Goal: Information Seeking & Learning: Check status

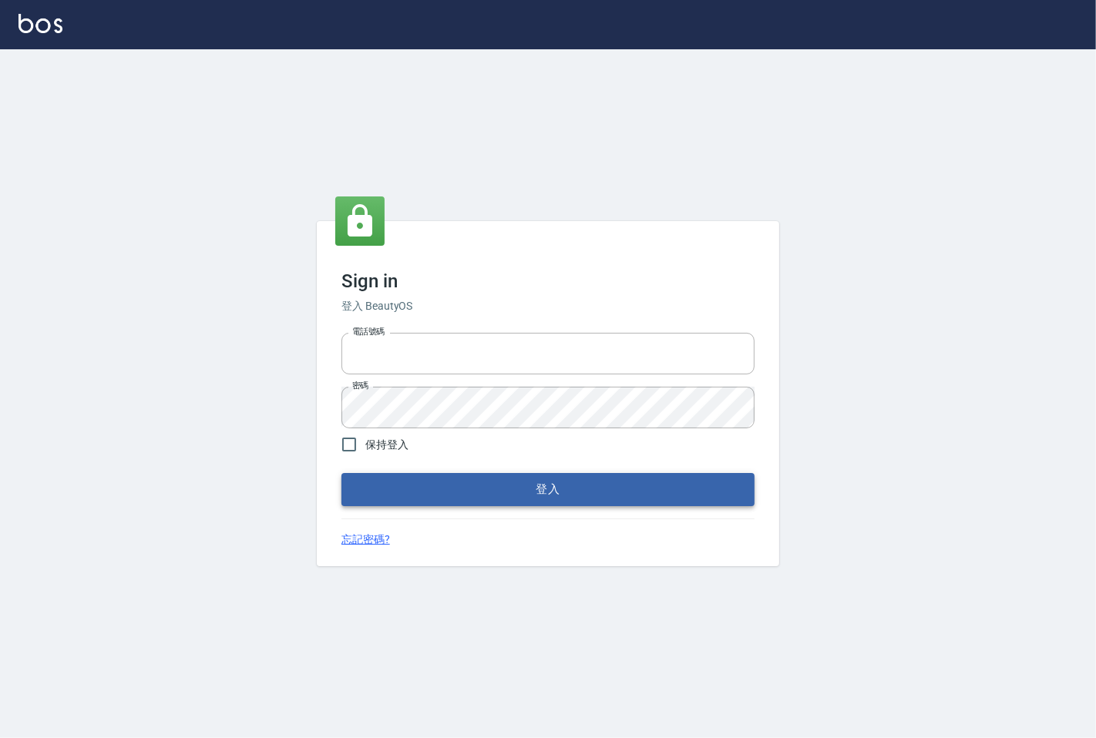
type input "25331148"
click at [468, 491] on button "登入" at bounding box center [547, 489] width 413 height 32
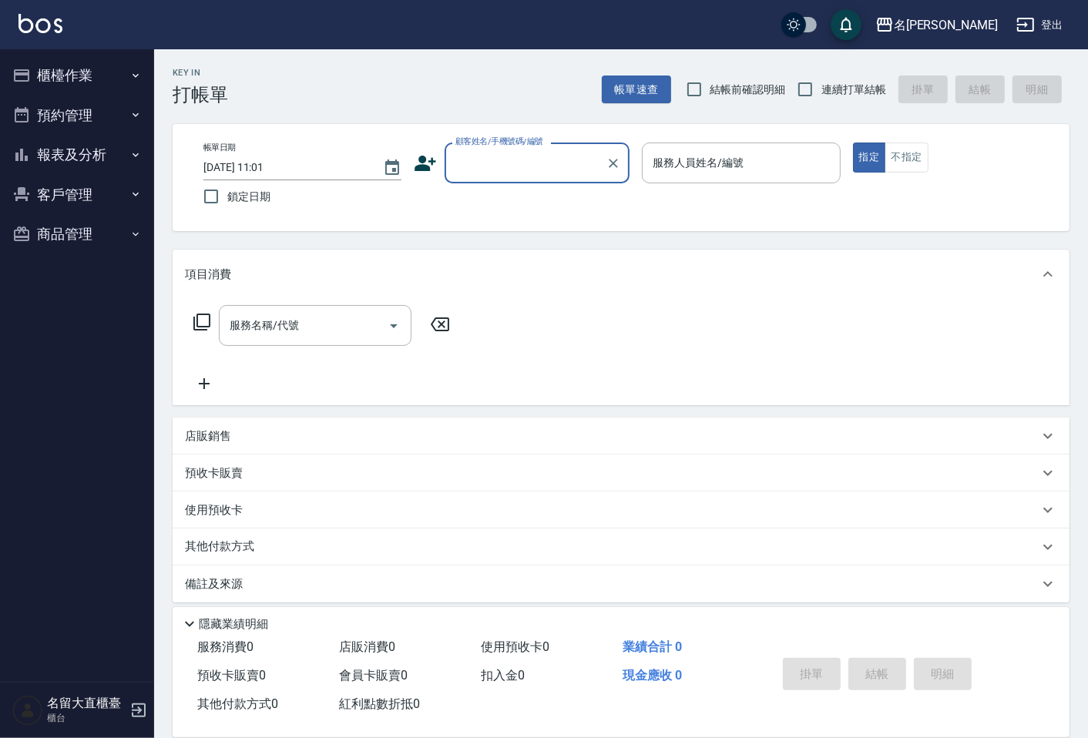
click at [63, 124] on button "預約管理" at bounding box center [77, 116] width 142 height 40
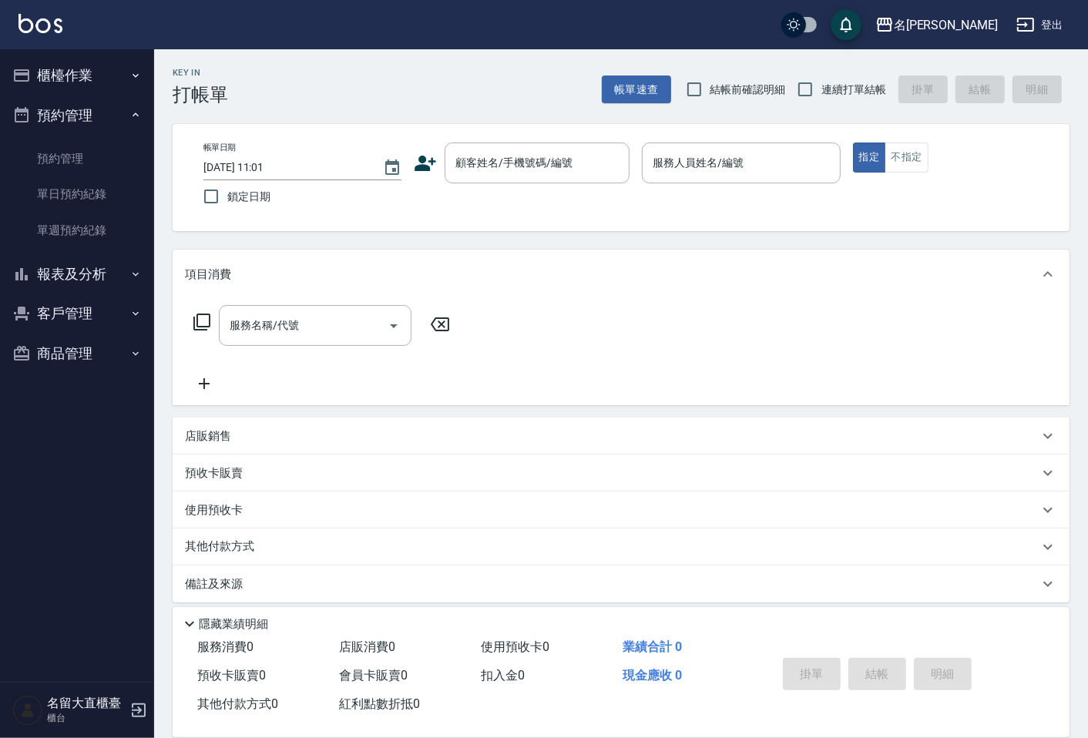
click at [91, 294] on button "客戶管理" at bounding box center [77, 314] width 142 height 40
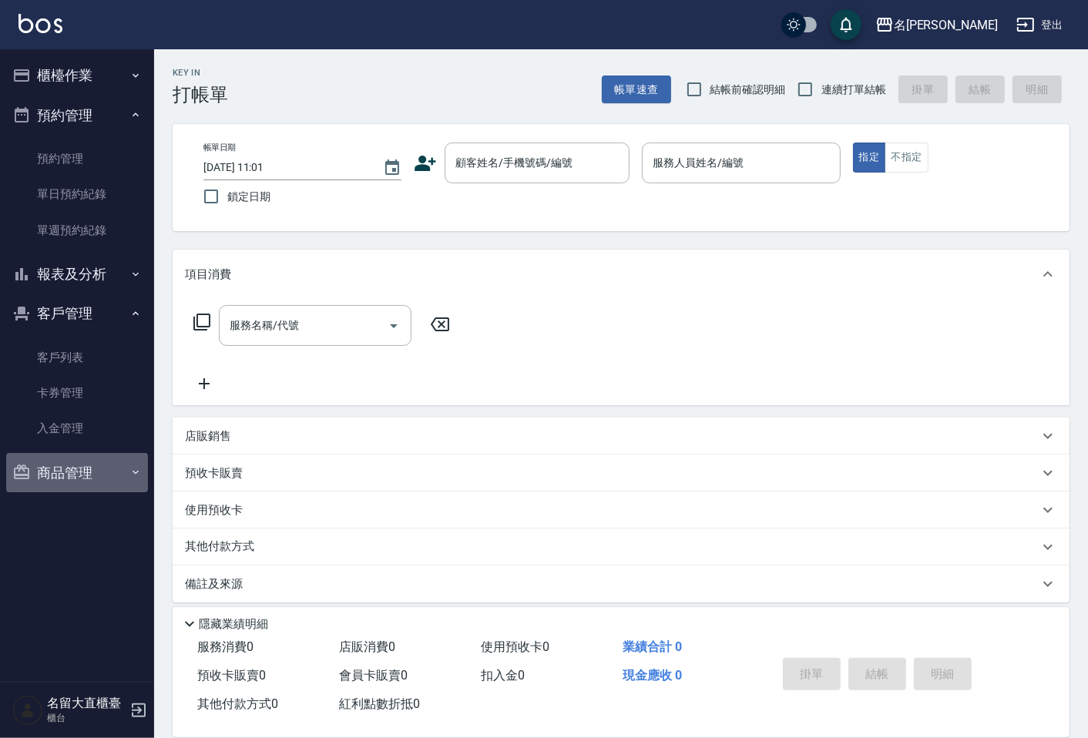
click at [71, 458] on button "商品管理" at bounding box center [77, 473] width 142 height 40
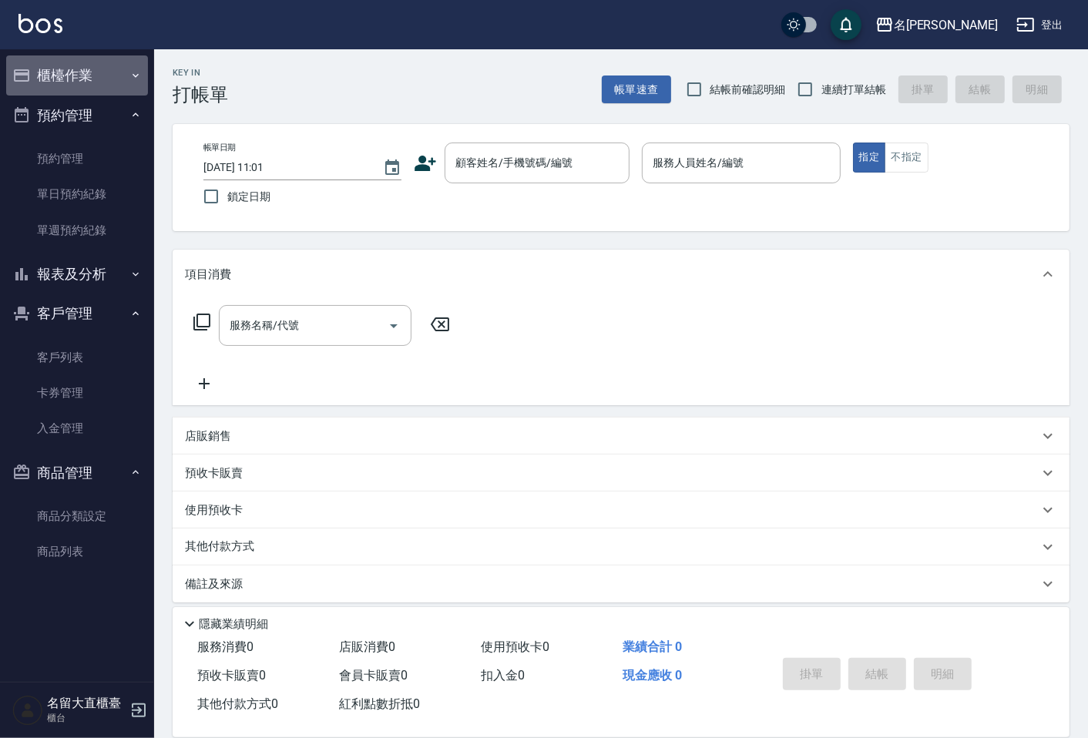
click at [85, 94] on button "櫃檯作業" at bounding box center [77, 75] width 142 height 40
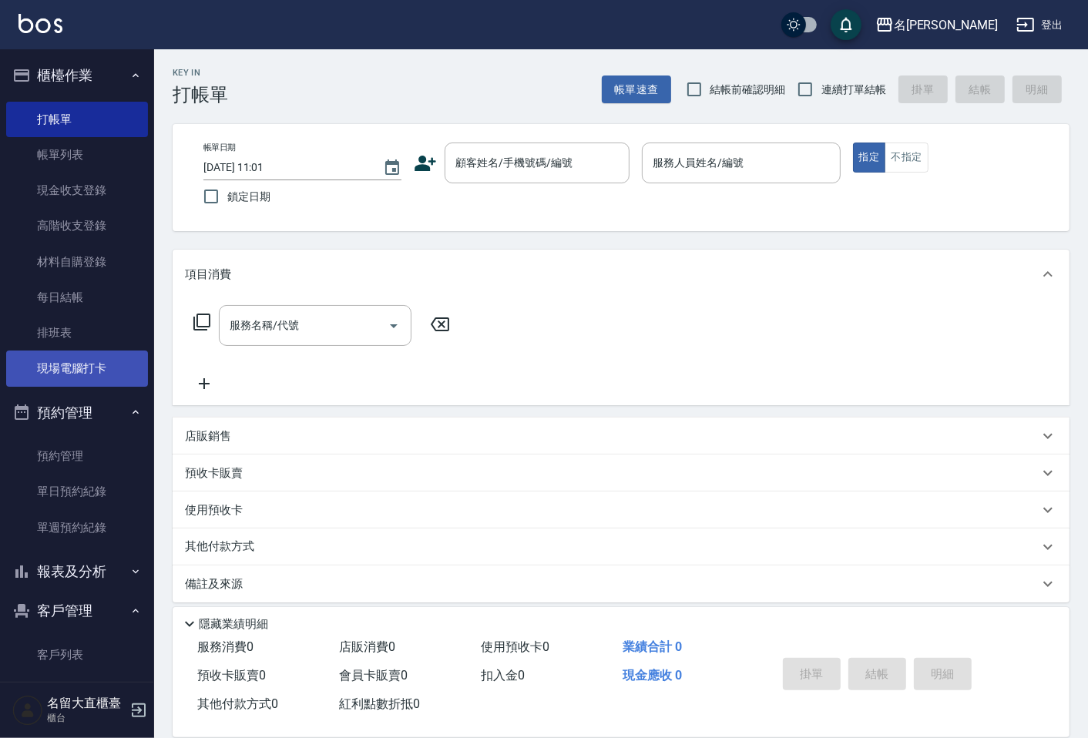
click at [92, 372] on link "現場電腦打卡" at bounding box center [77, 368] width 142 height 35
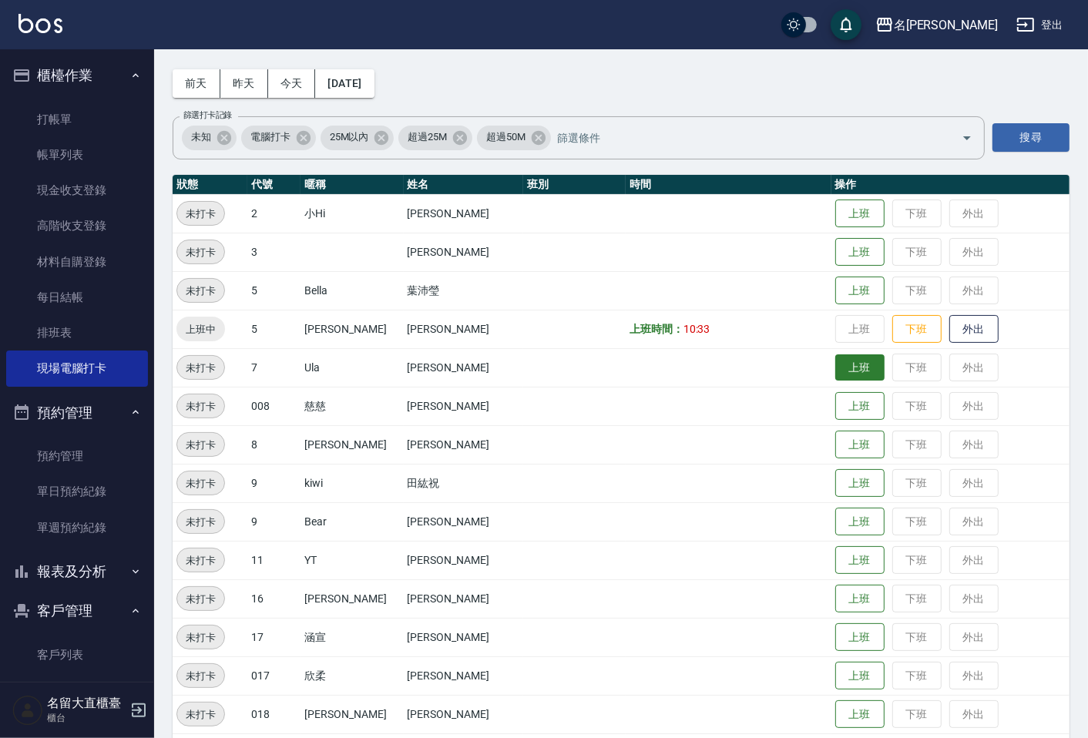
scroll to position [86, 0]
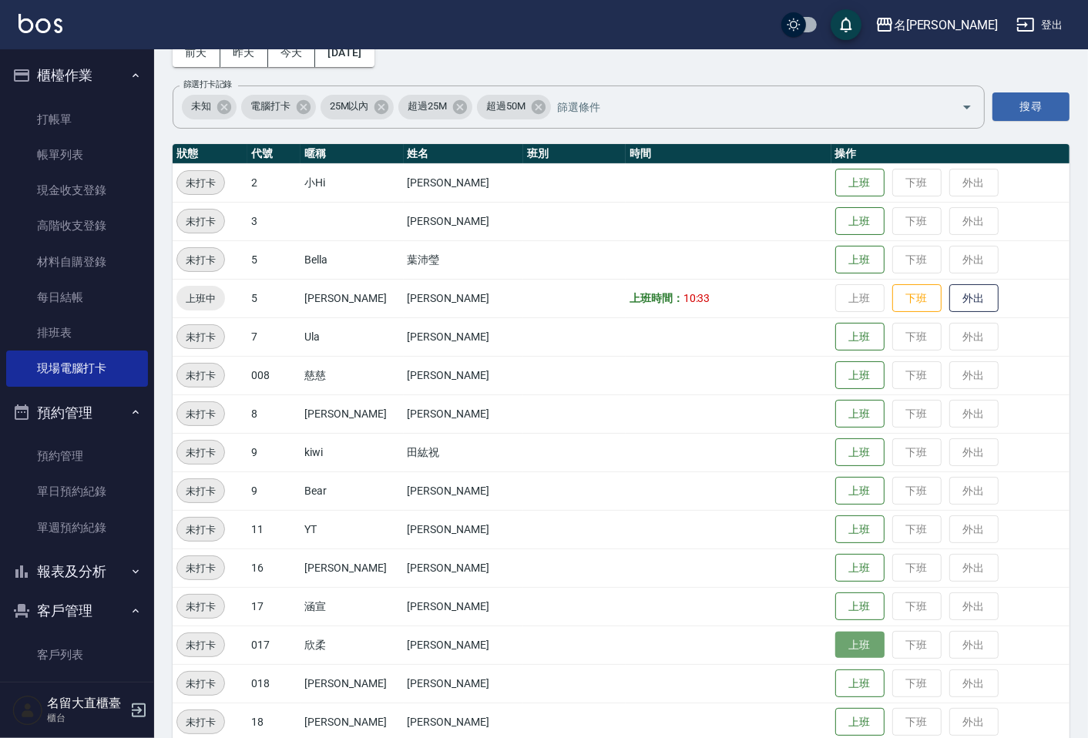
click at [838, 636] on button "上班" at bounding box center [859, 645] width 49 height 27
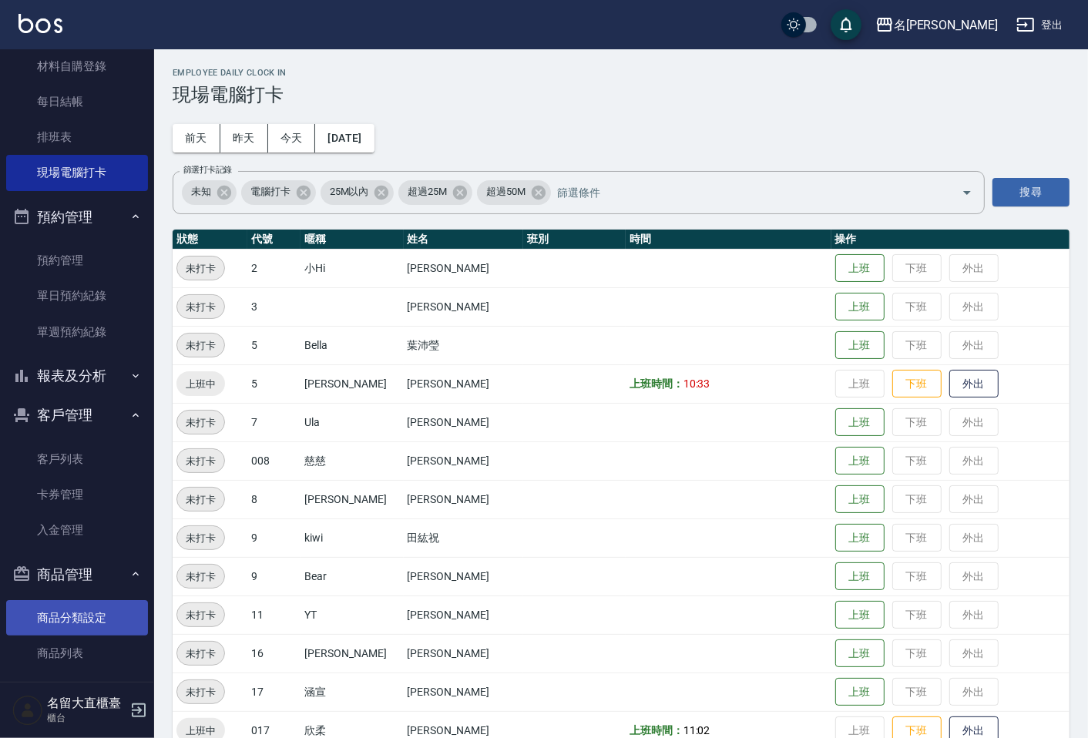
scroll to position [209, 0]
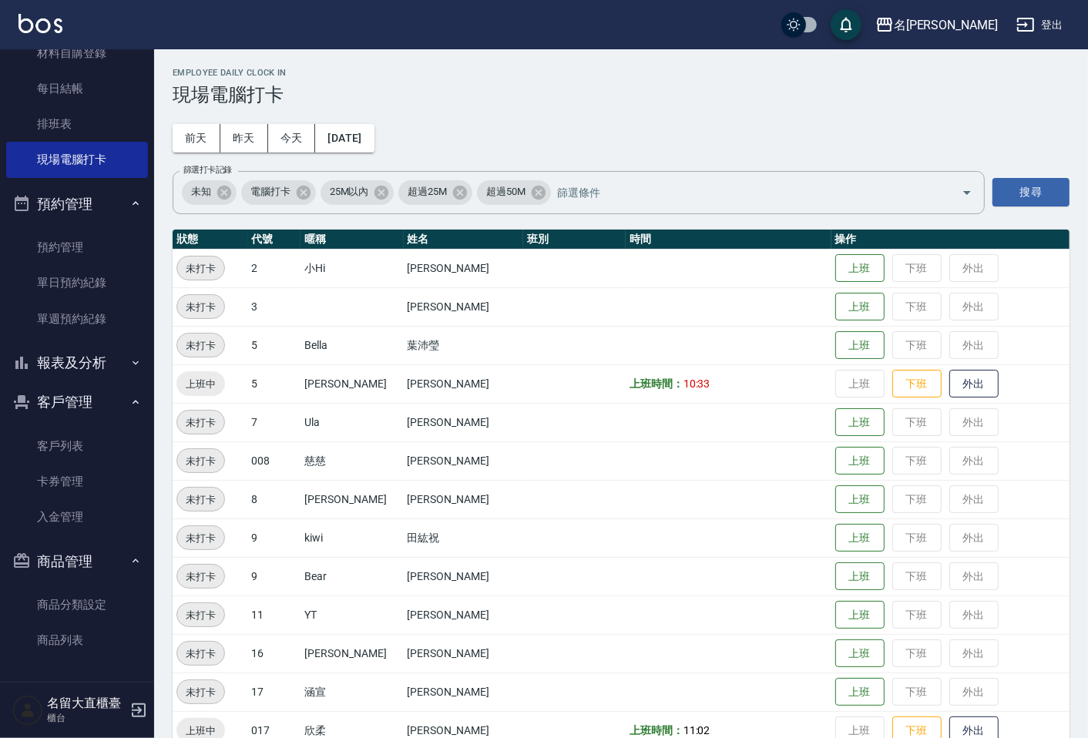
click at [106, 362] on button "報表及分析" at bounding box center [77, 363] width 142 height 40
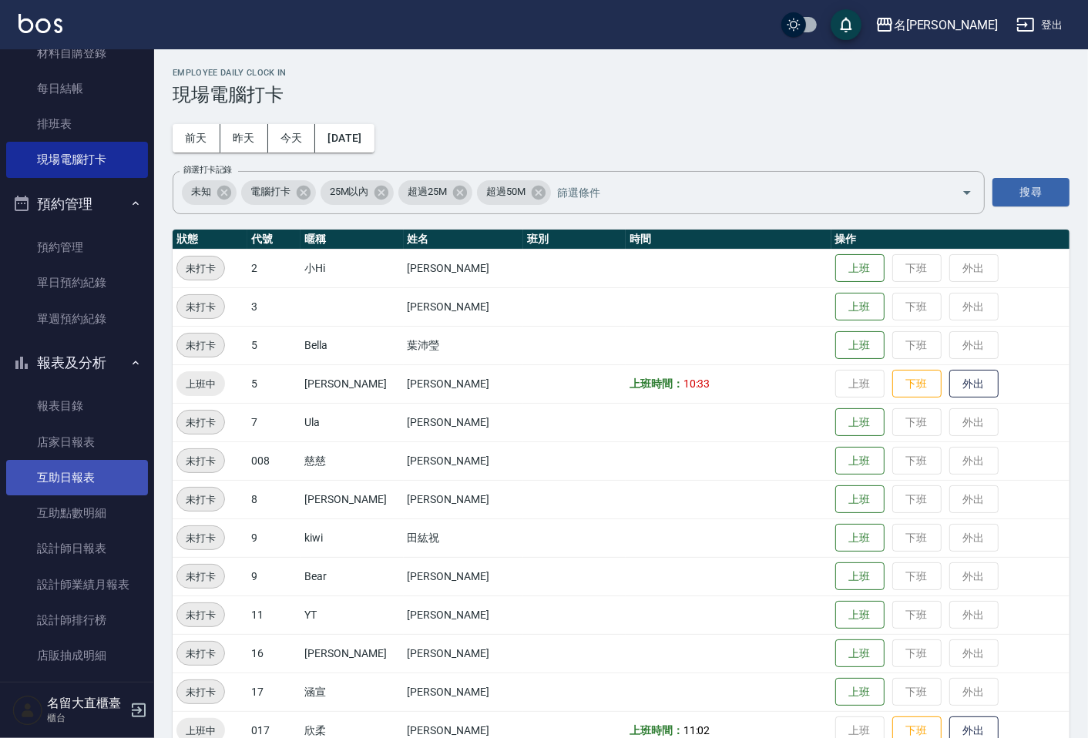
click at [109, 468] on link "互助日報表" at bounding box center [77, 477] width 142 height 35
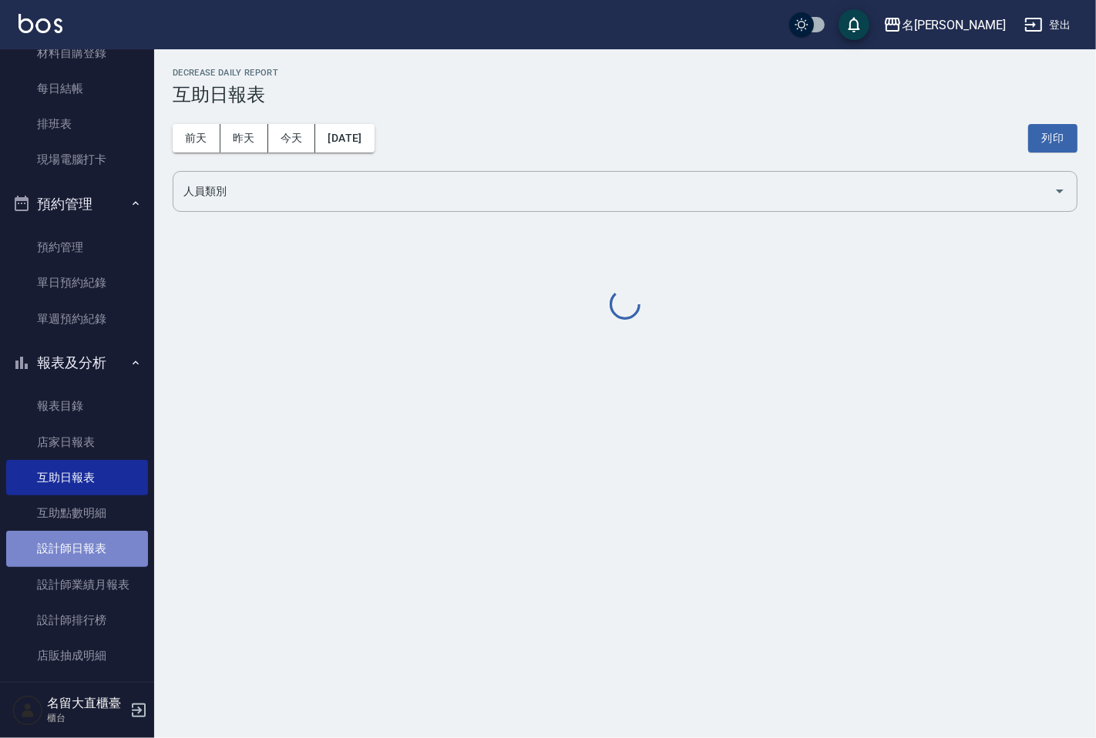
click at [114, 533] on link "設計師日報表" at bounding box center [77, 548] width 142 height 35
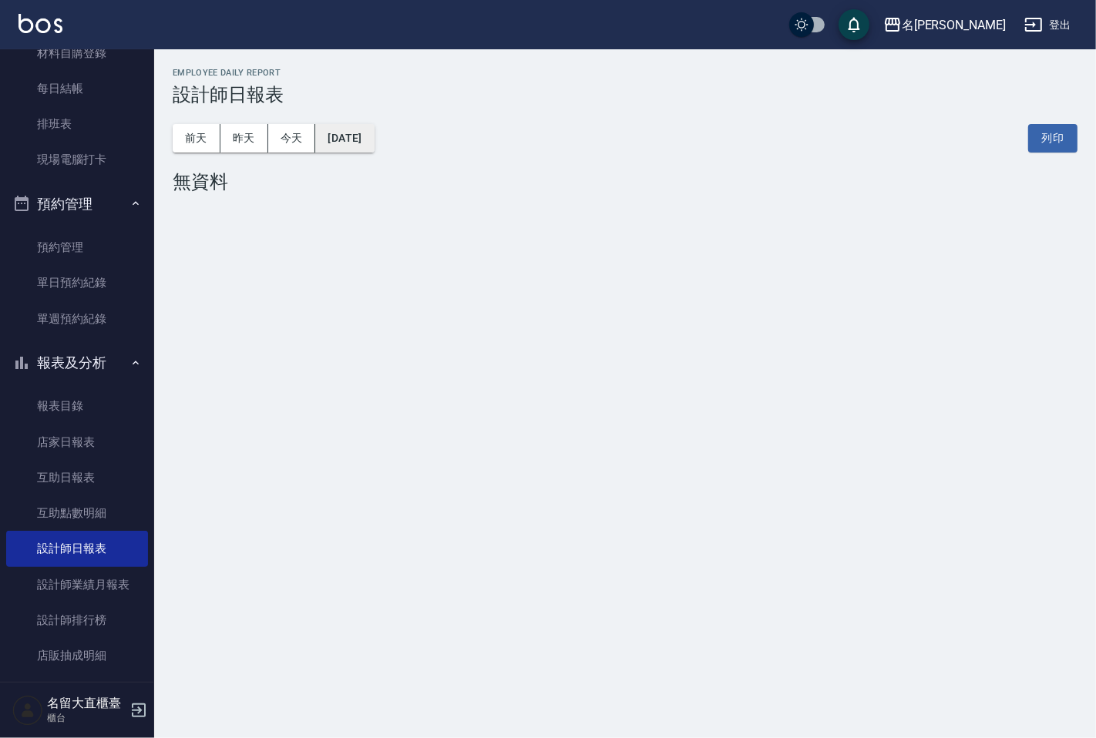
click at [374, 146] on button "[DATE]" at bounding box center [344, 138] width 59 height 29
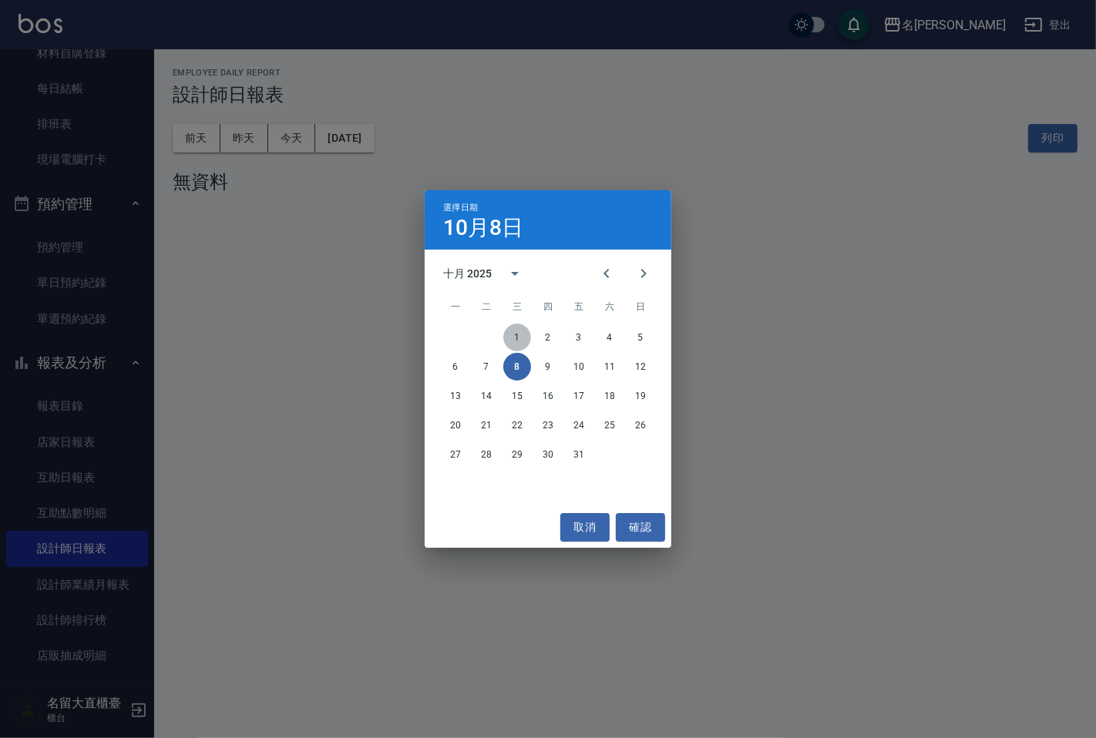
click at [514, 336] on button "1" at bounding box center [517, 338] width 28 height 28
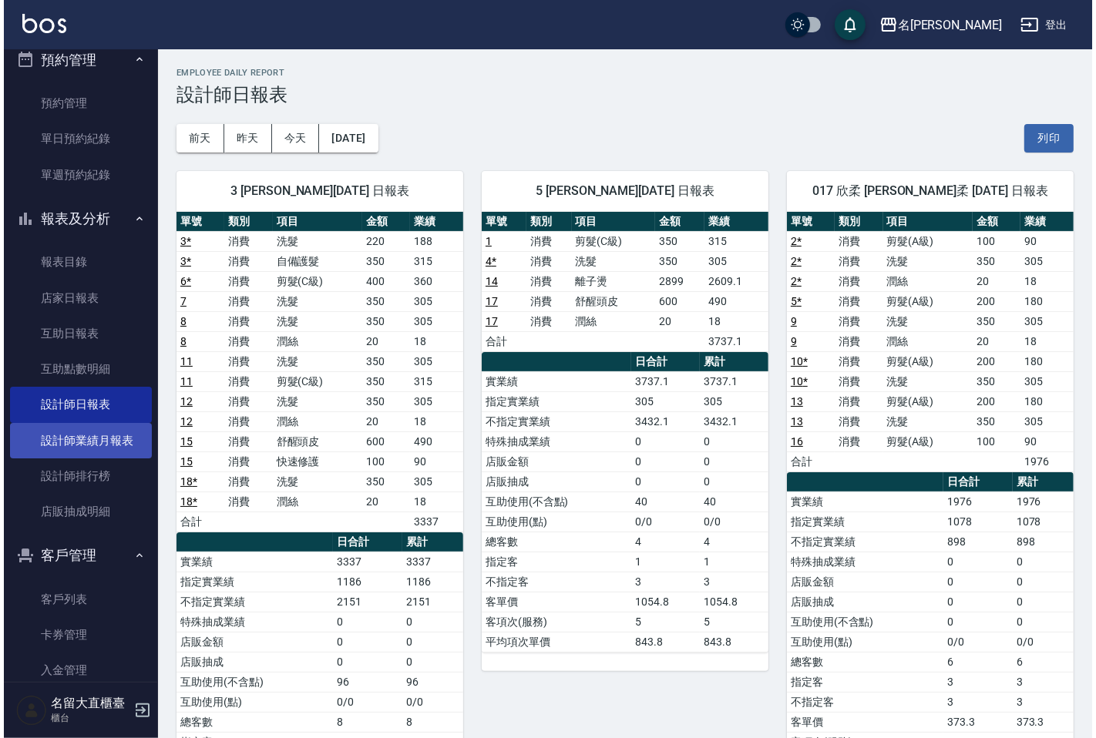
scroll to position [380, 0]
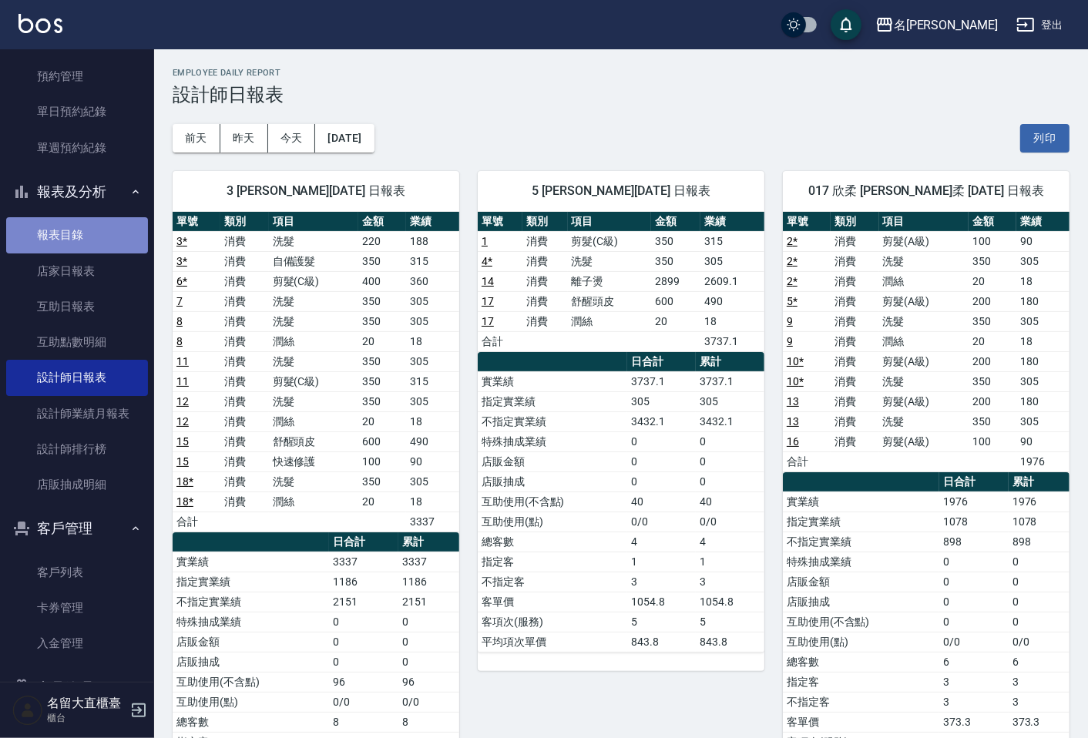
click at [88, 237] on link "報表目錄" at bounding box center [77, 234] width 142 height 35
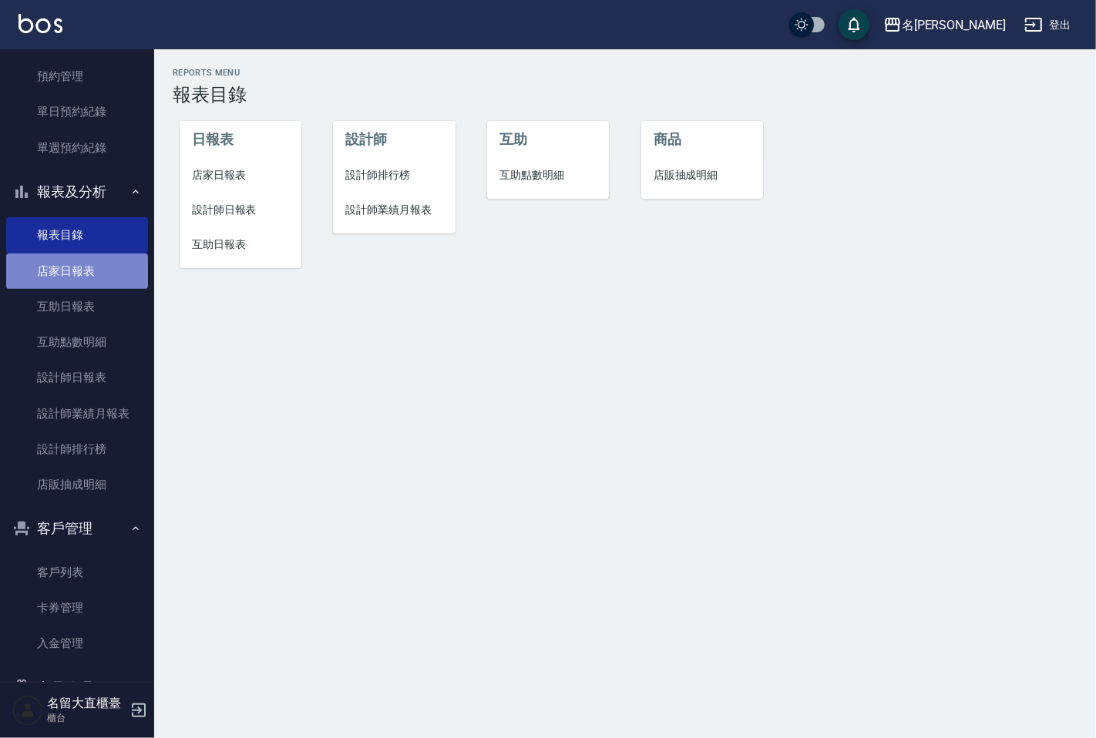
click at [88, 266] on link "店家日報表" at bounding box center [77, 270] width 142 height 35
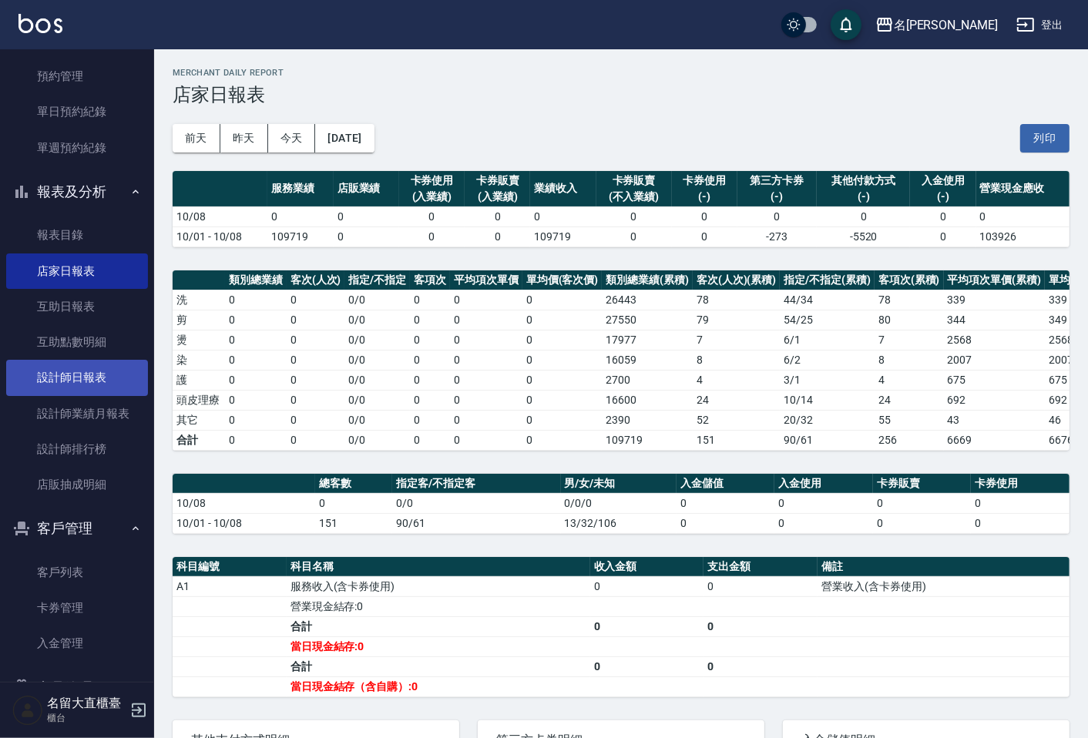
click at [83, 389] on link "設計師日報表" at bounding box center [77, 377] width 142 height 35
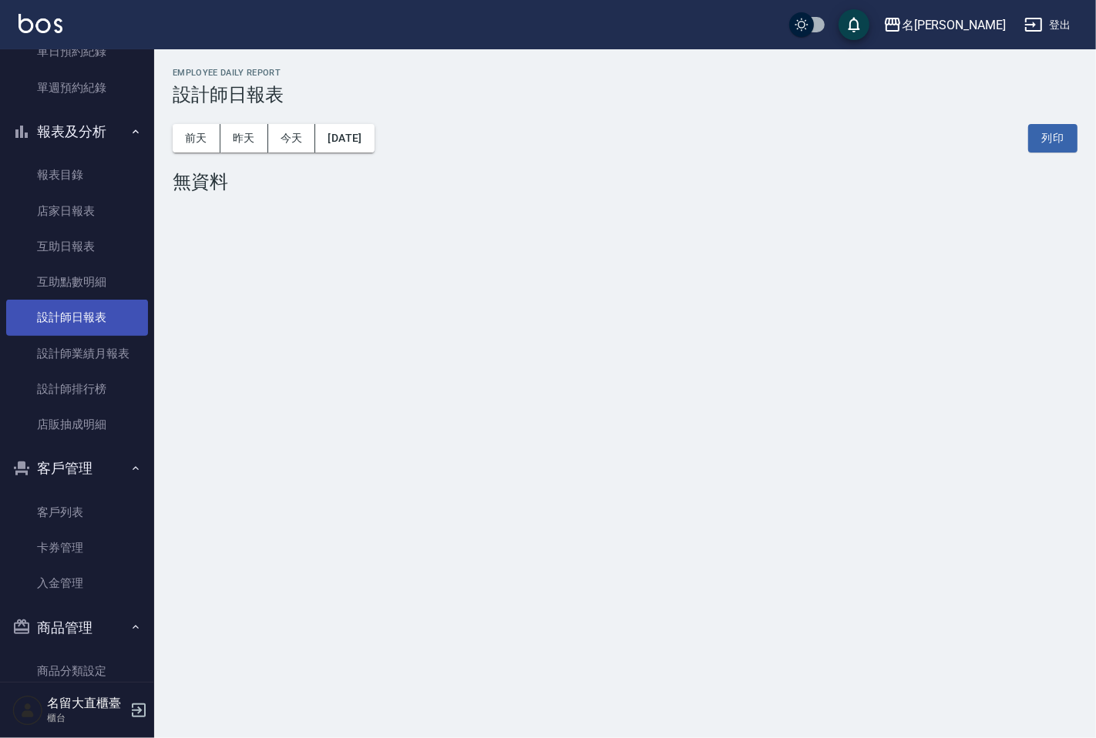
scroll to position [334, 0]
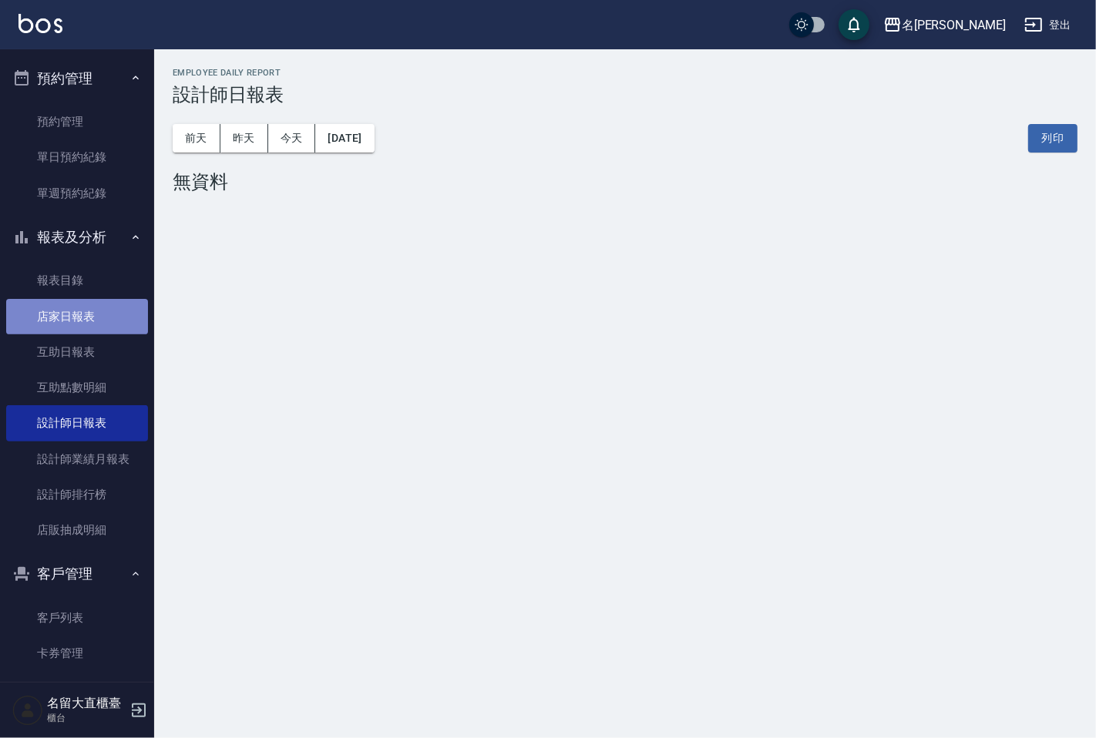
click at [87, 318] on link "店家日報表" at bounding box center [77, 316] width 142 height 35
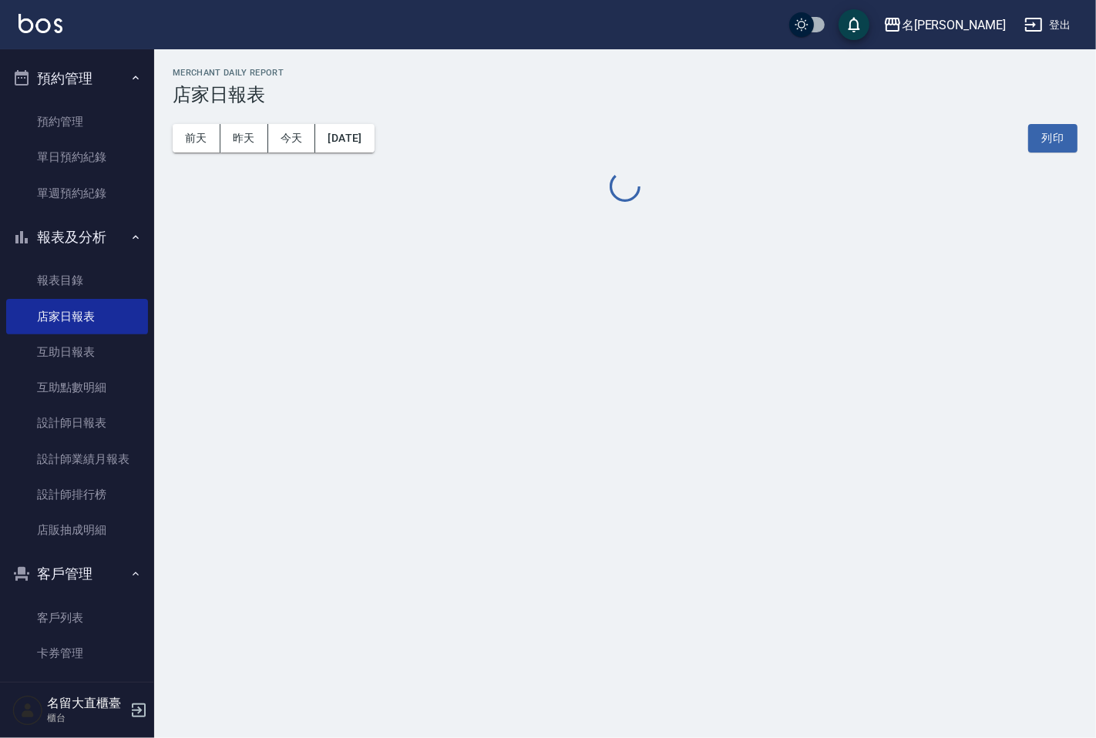
click at [110, 243] on button "報表及分析" at bounding box center [77, 237] width 142 height 40
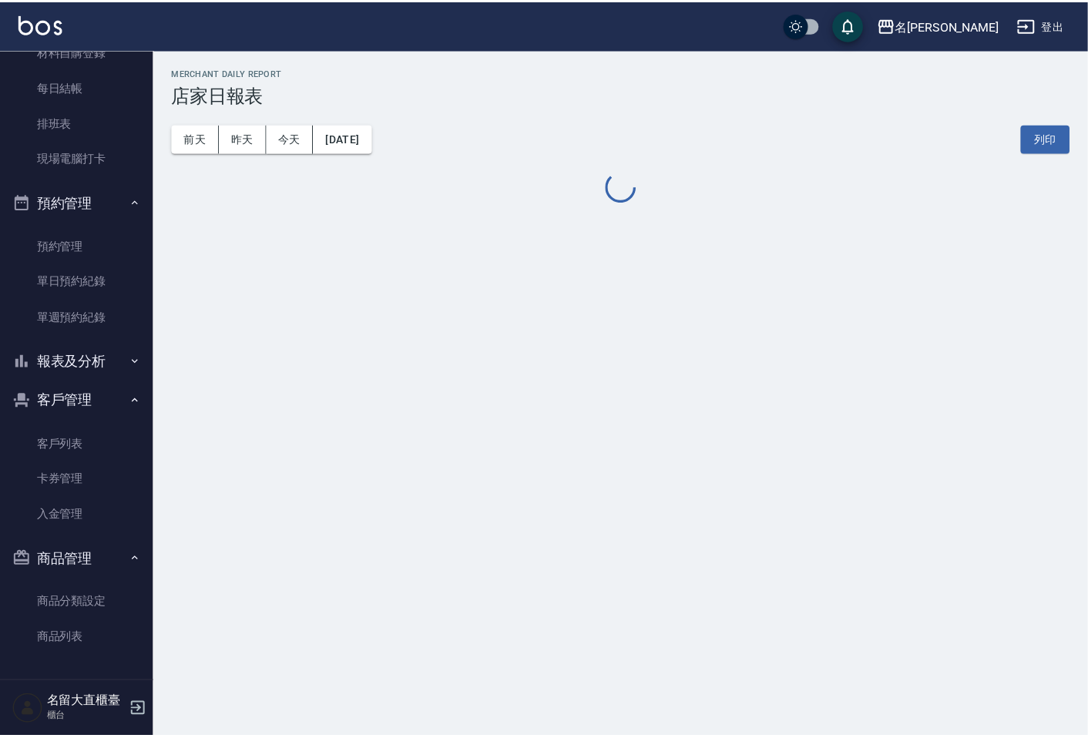
scroll to position [209, 0]
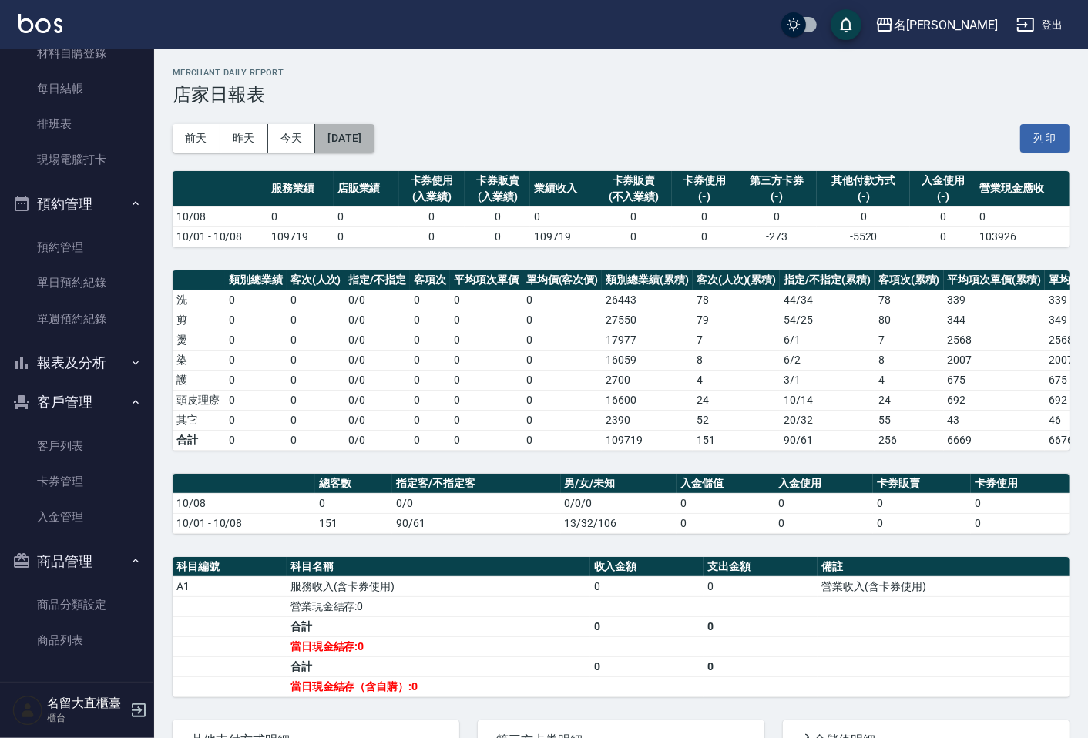
click at [370, 150] on button "[DATE]" at bounding box center [344, 138] width 59 height 29
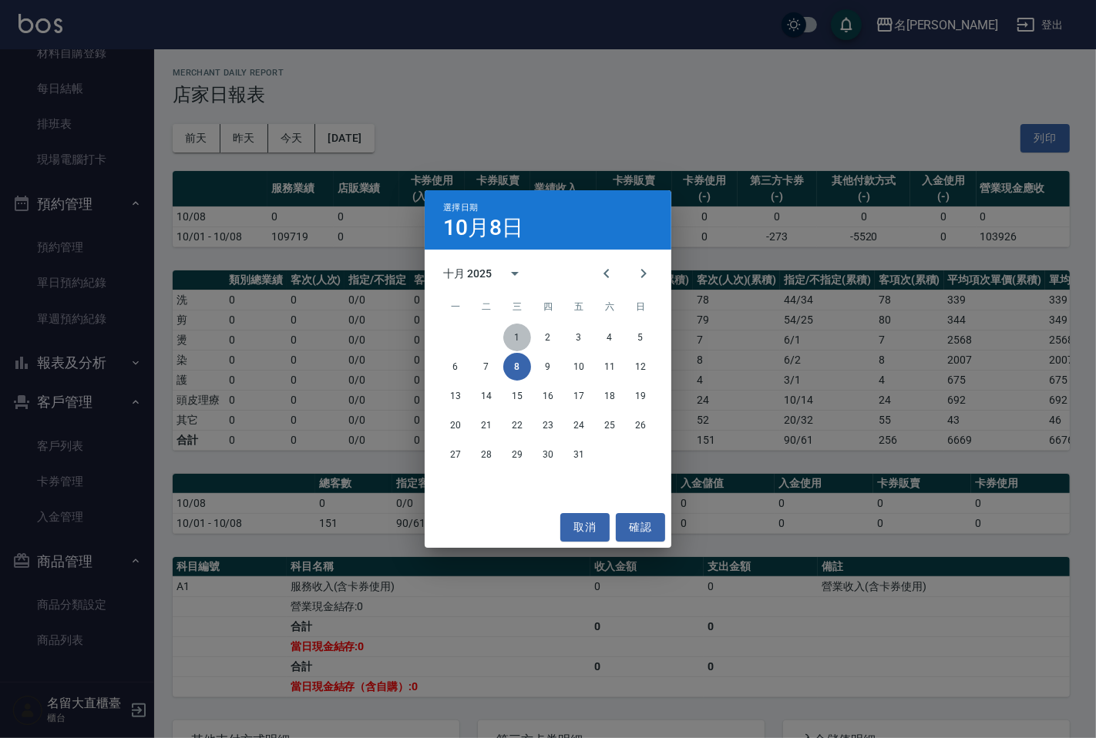
click at [515, 339] on button "1" at bounding box center [517, 338] width 28 height 28
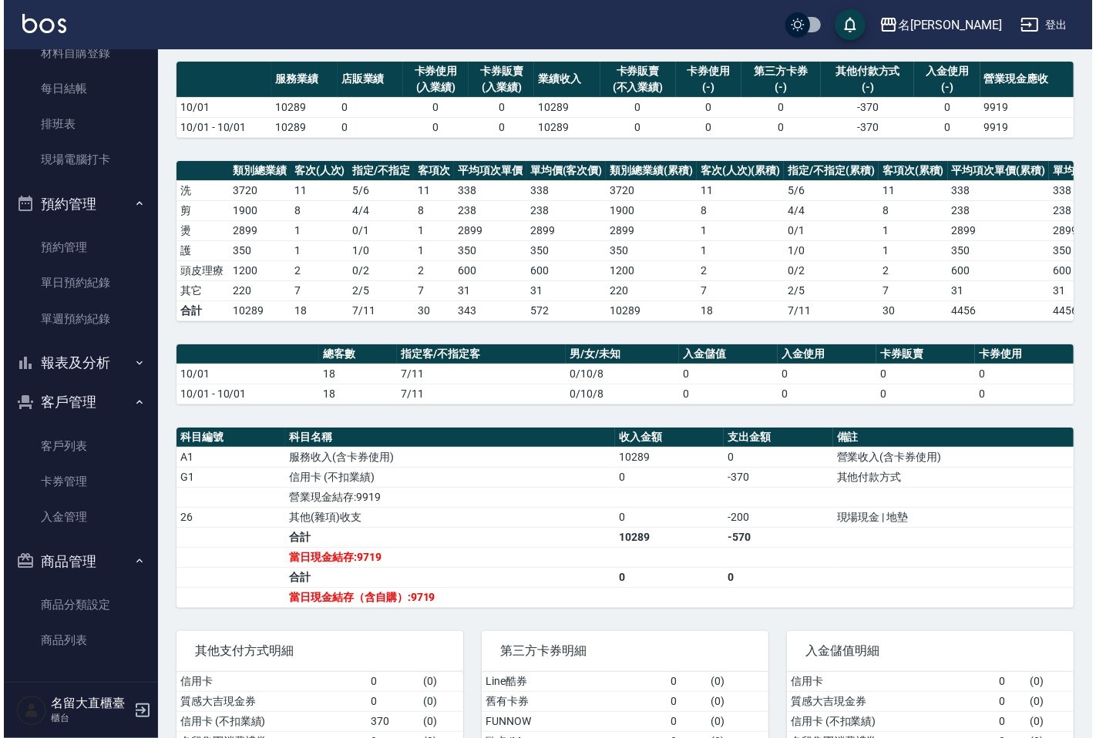
scroll to position [3, 0]
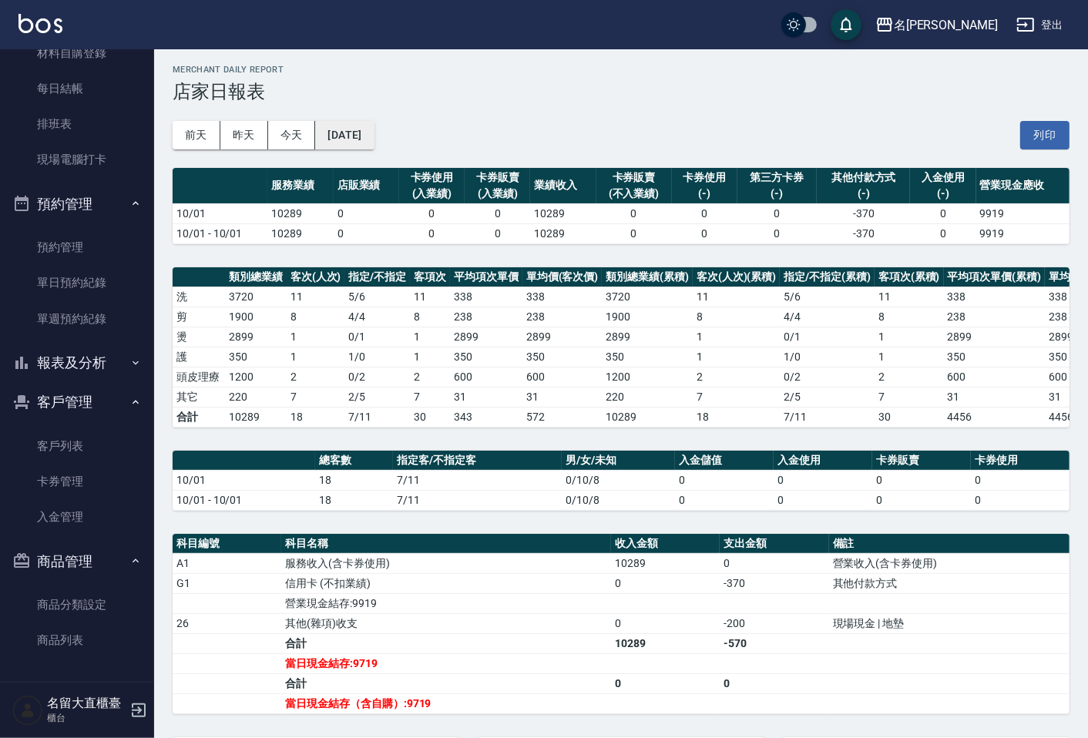
click at [374, 143] on button "[DATE]" at bounding box center [344, 135] width 59 height 29
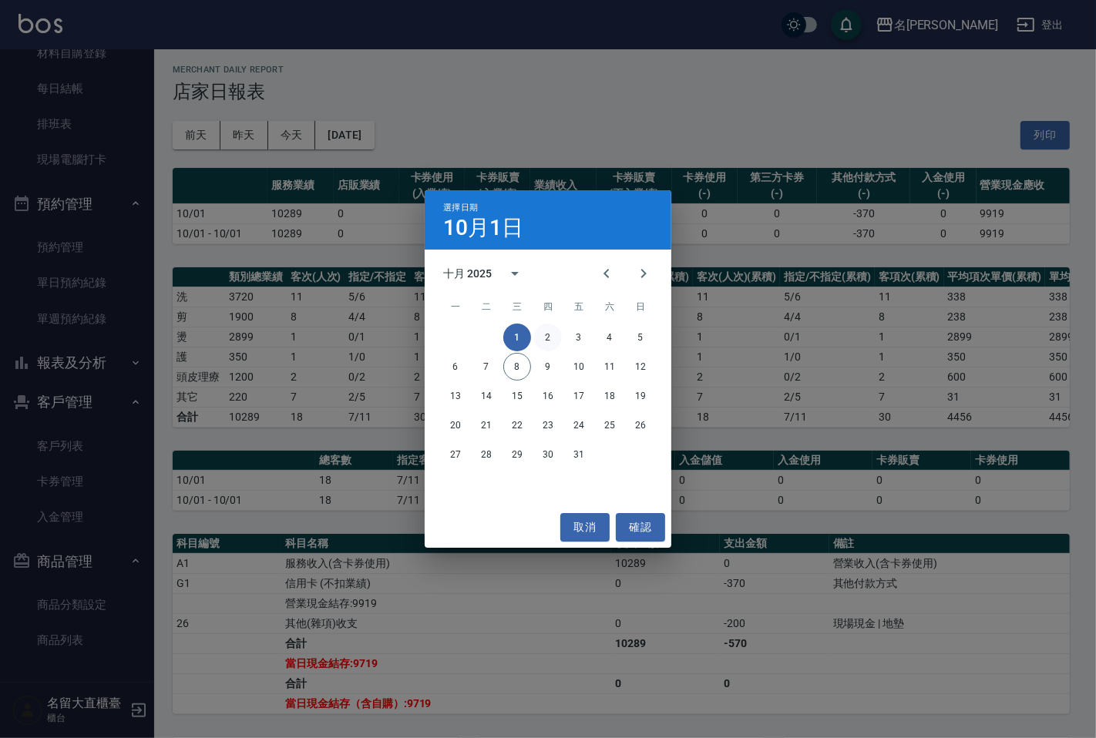
click at [545, 337] on button "2" at bounding box center [548, 338] width 28 height 28
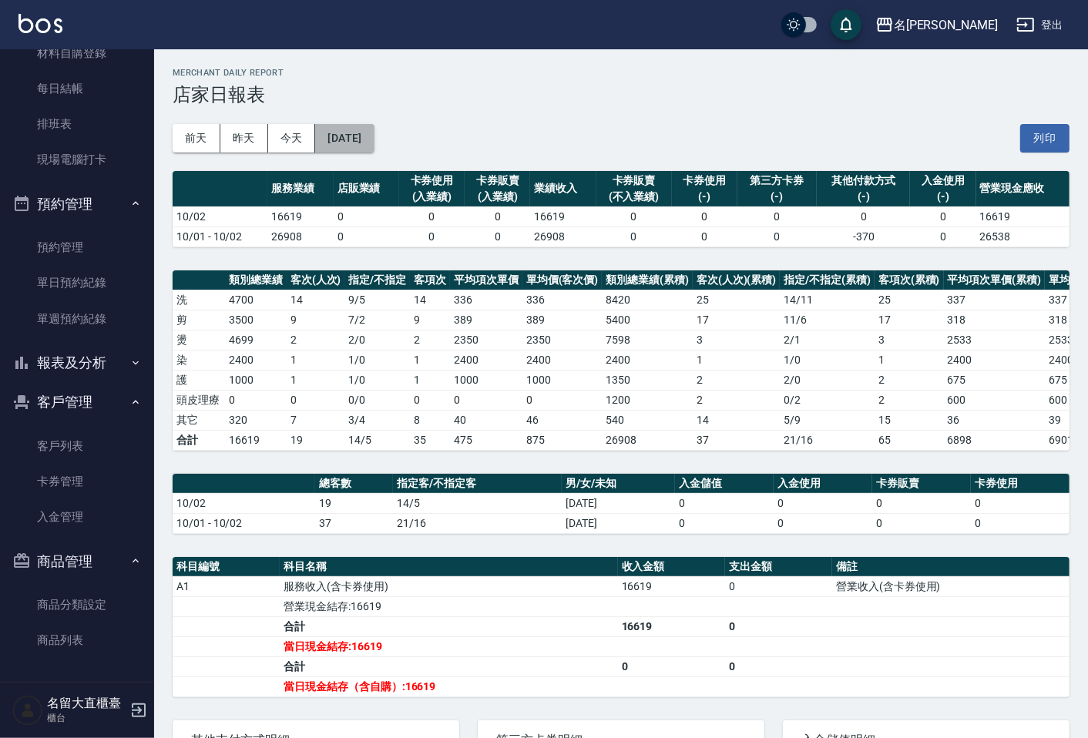
click at [341, 150] on button "[DATE]" at bounding box center [344, 138] width 59 height 29
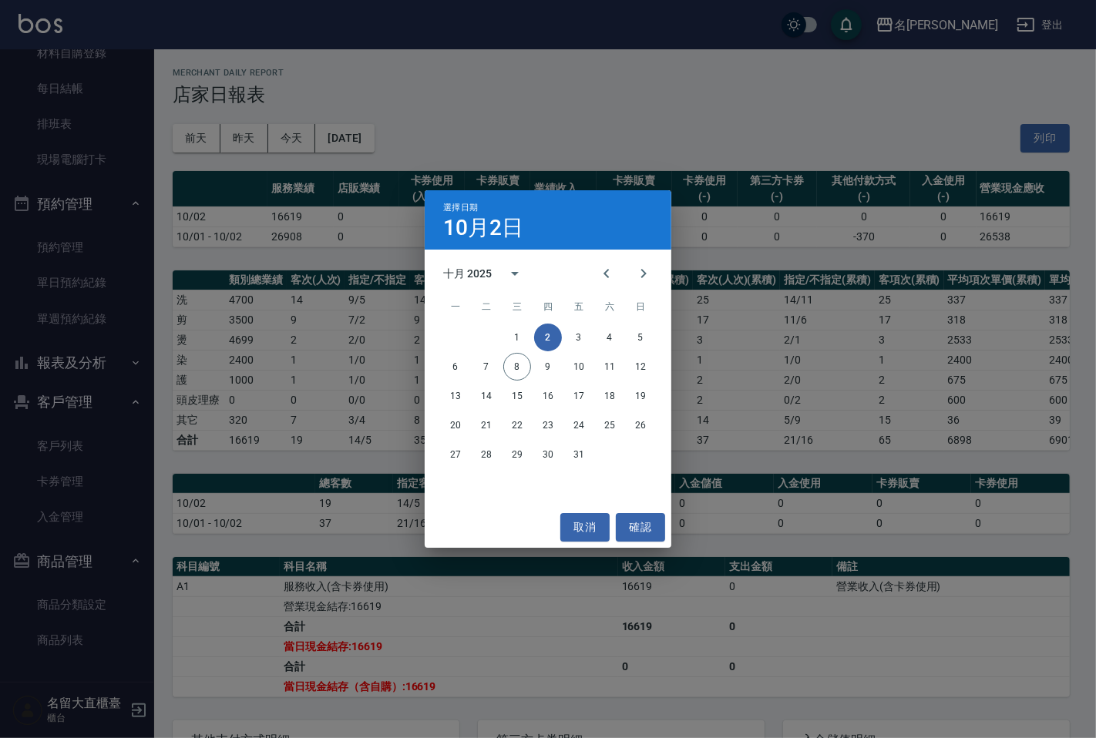
click at [351, 134] on div "選擇日期 [DATE] 十月 2025 一 二 三 四 五 六 日 1 2 3 4 5 6 7 8 9 10 11 12 13 14 15 16 17 18 …" at bounding box center [548, 369] width 1096 height 738
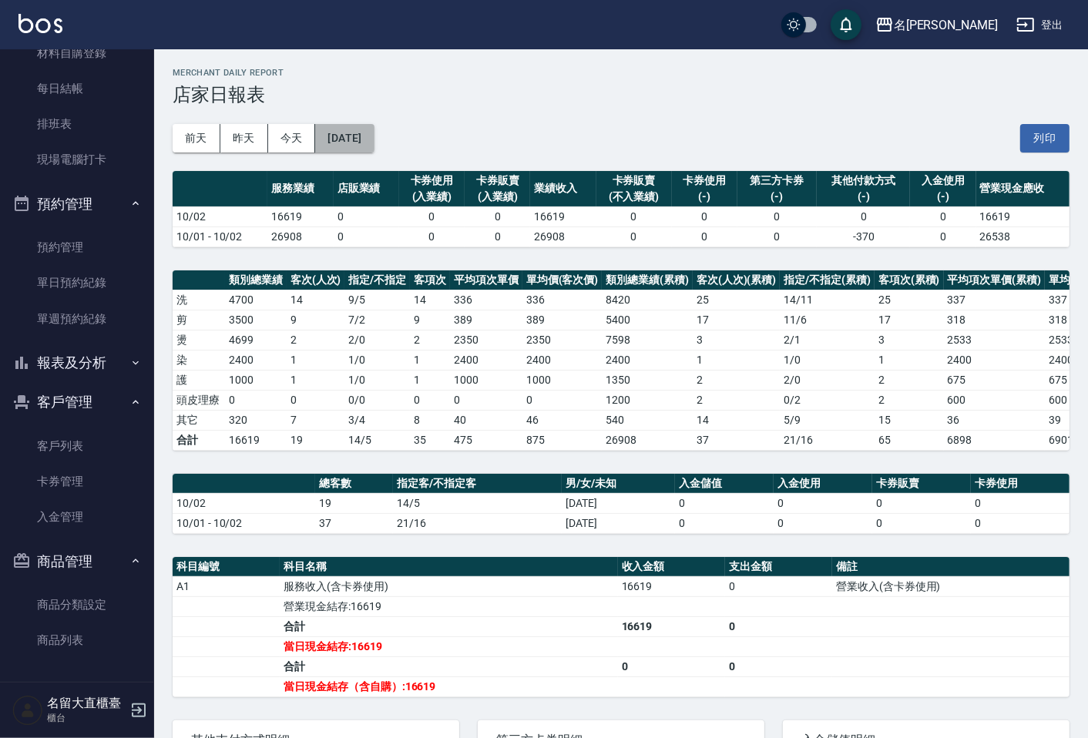
click at [341, 128] on button "[DATE]" at bounding box center [344, 138] width 59 height 29
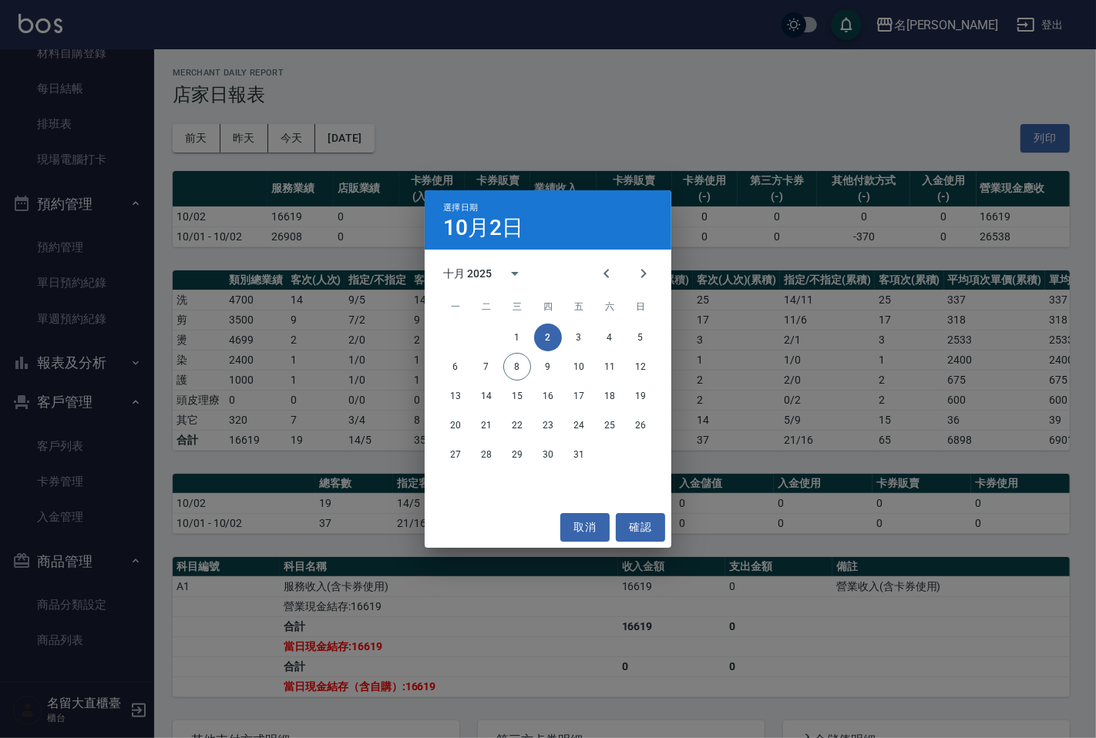
click at [594, 334] on div "1 2 3 4 5" at bounding box center [548, 338] width 247 height 28
click at [588, 335] on button "3" at bounding box center [579, 338] width 28 height 28
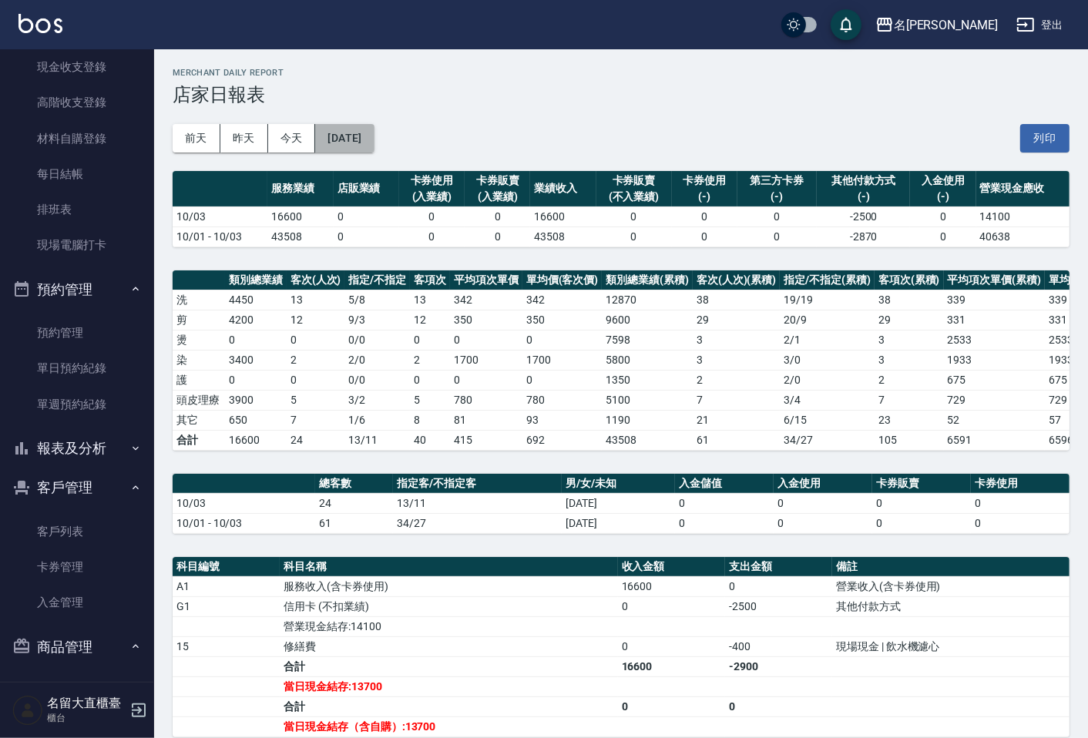
click at [368, 127] on button "[DATE]" at bounding box center [344, 138] width 59 height 29
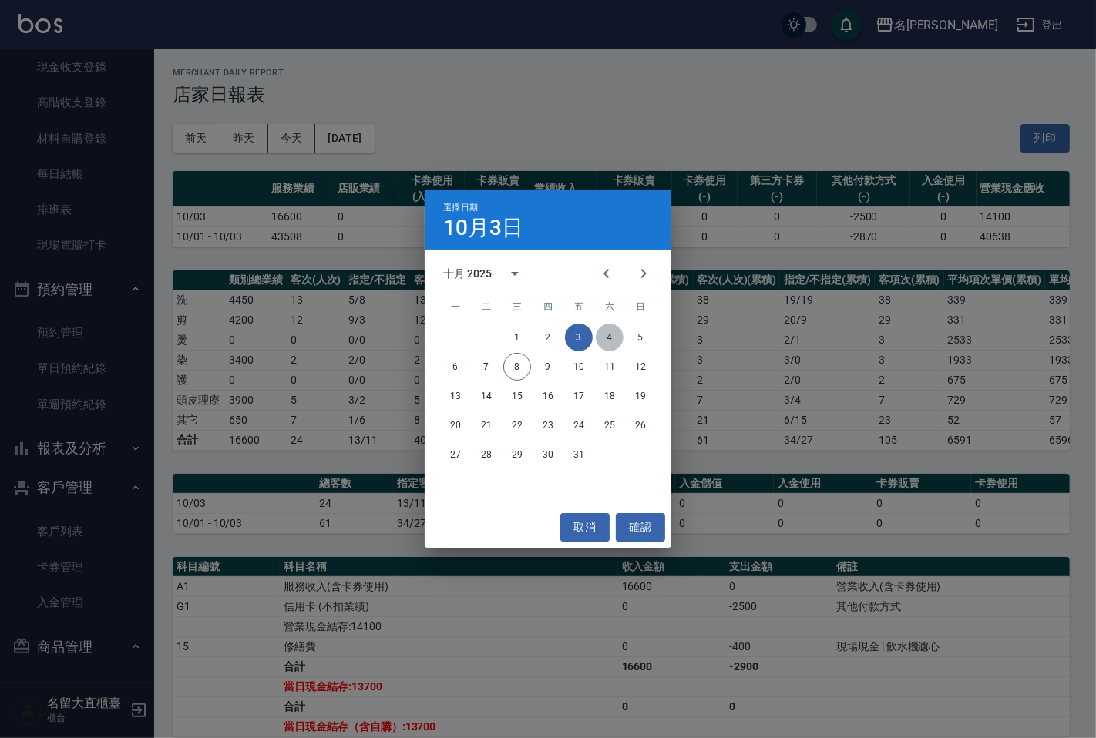
click at [606, 327] on button "4" at bounding box center [610, 338] width 28 height 28
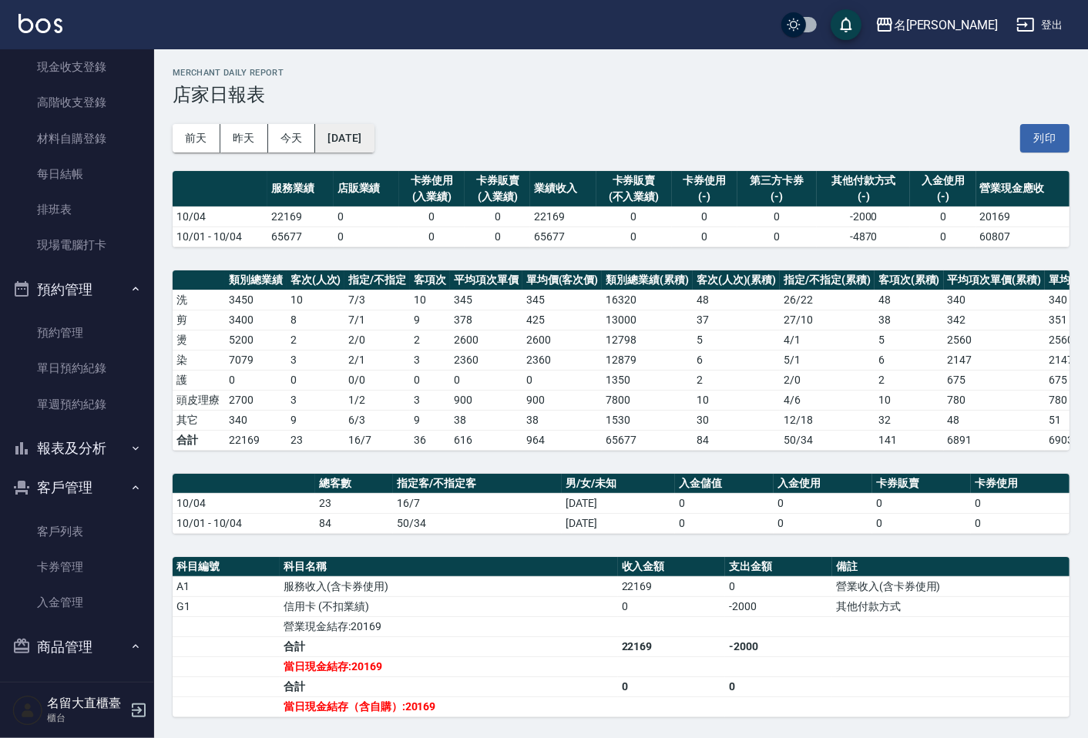
click at [372, 134] on button "[DATE]" at bounding box center [344, 138] width 59 height 29
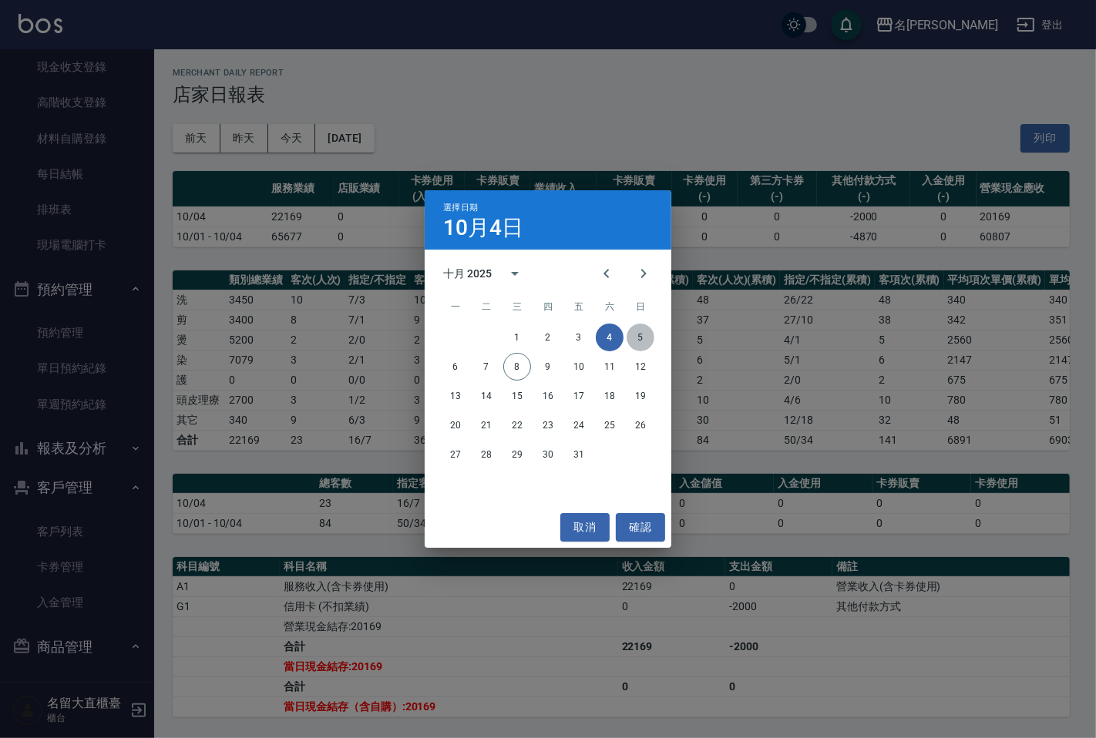
click at [647, 333] on button "5" at bounding box center [640, 338] width 28 height 28
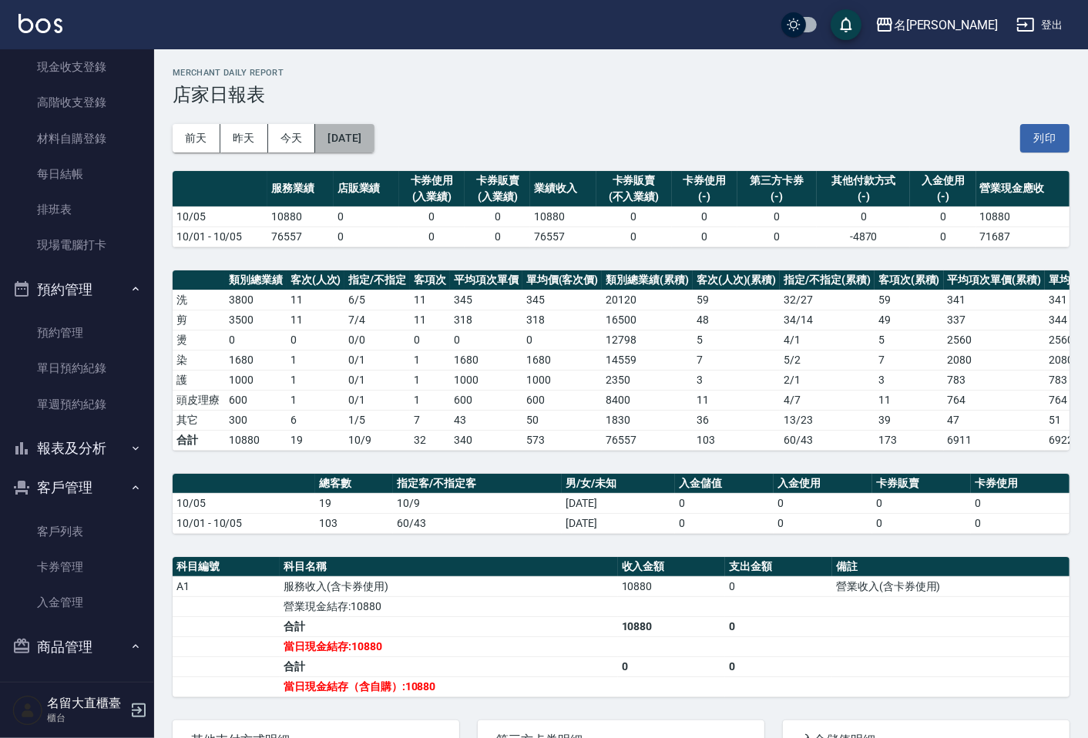
click at [370, 137] on button "[DATE]" at bounding box center [344, 138] width 59 height 29
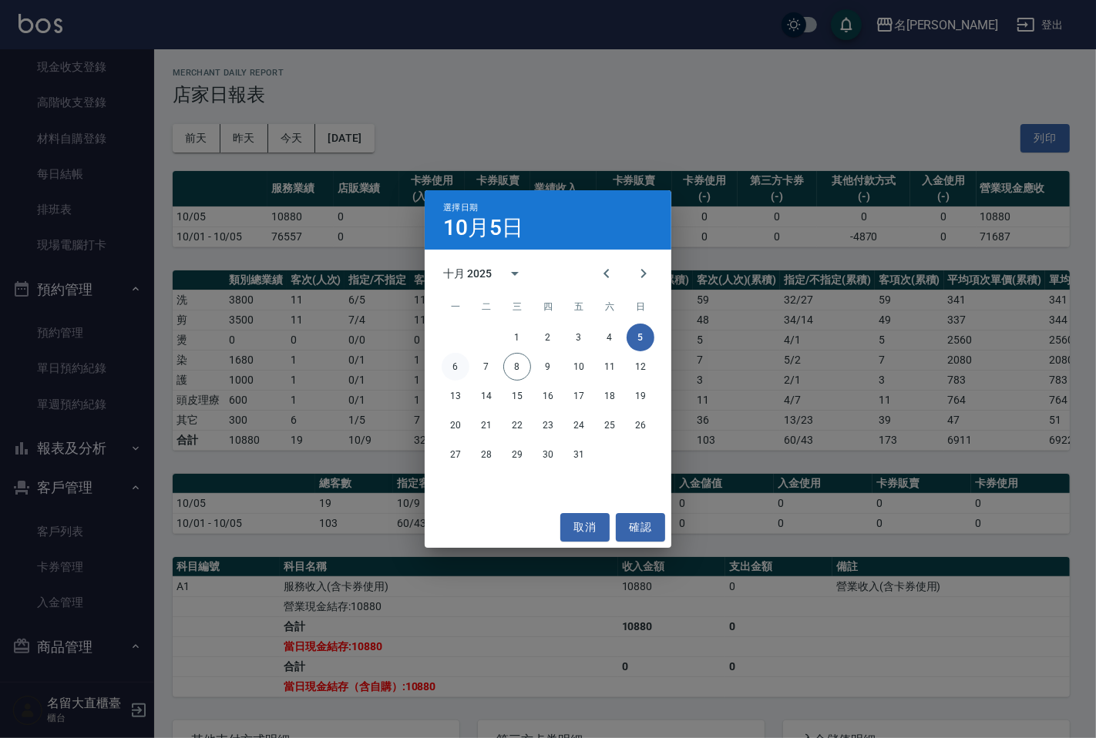
click at [457, 366] on button "6" at bounding box center [455, 367] width 28 height 28
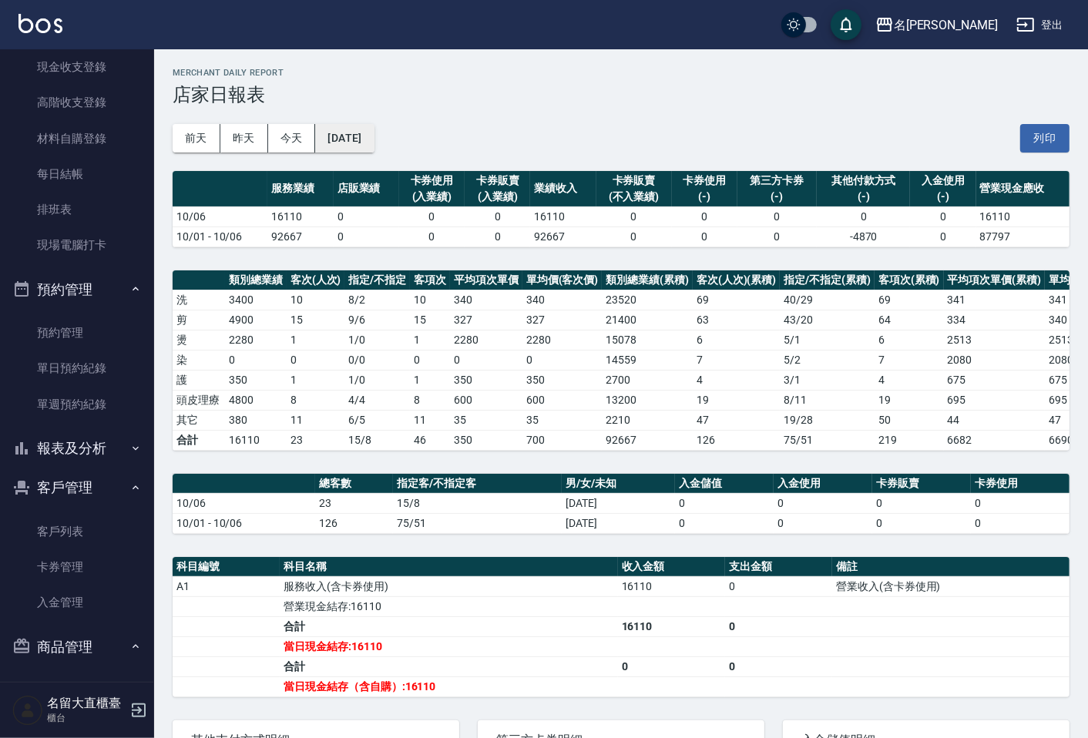
click at [375, 121] on div "[DATE] [DATE] [DATE] [DATE] 列印" at bounding box center [621, 138] width 897 height 65
click at [374, 136] on button "[DATE]" at bounding box center [344, 138] width 59 height 29
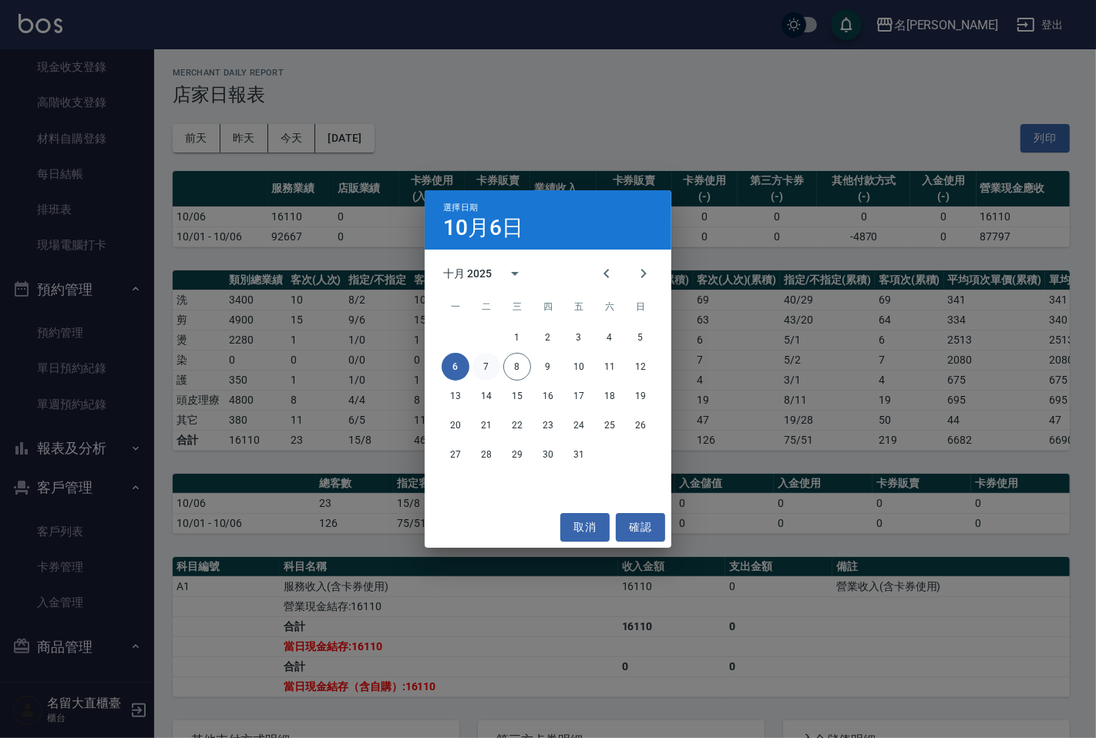
click at [491, 364] on button "7" at bounding box center [486, 367] width 28 height 28
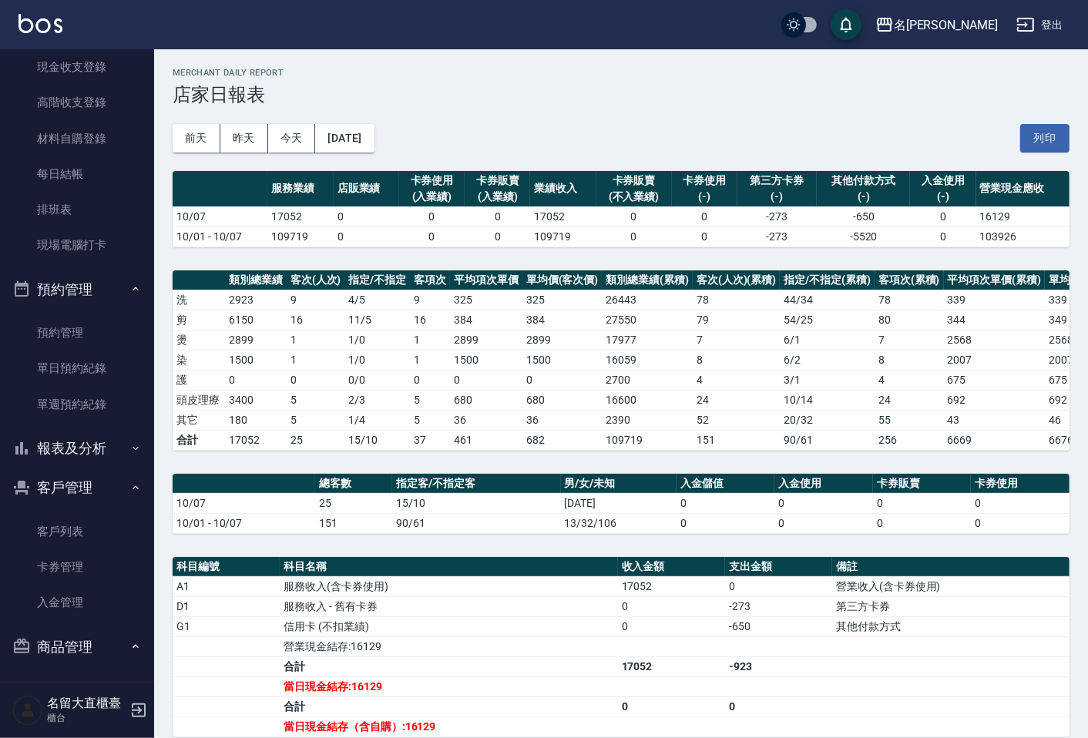
scroll to position [86, 0]
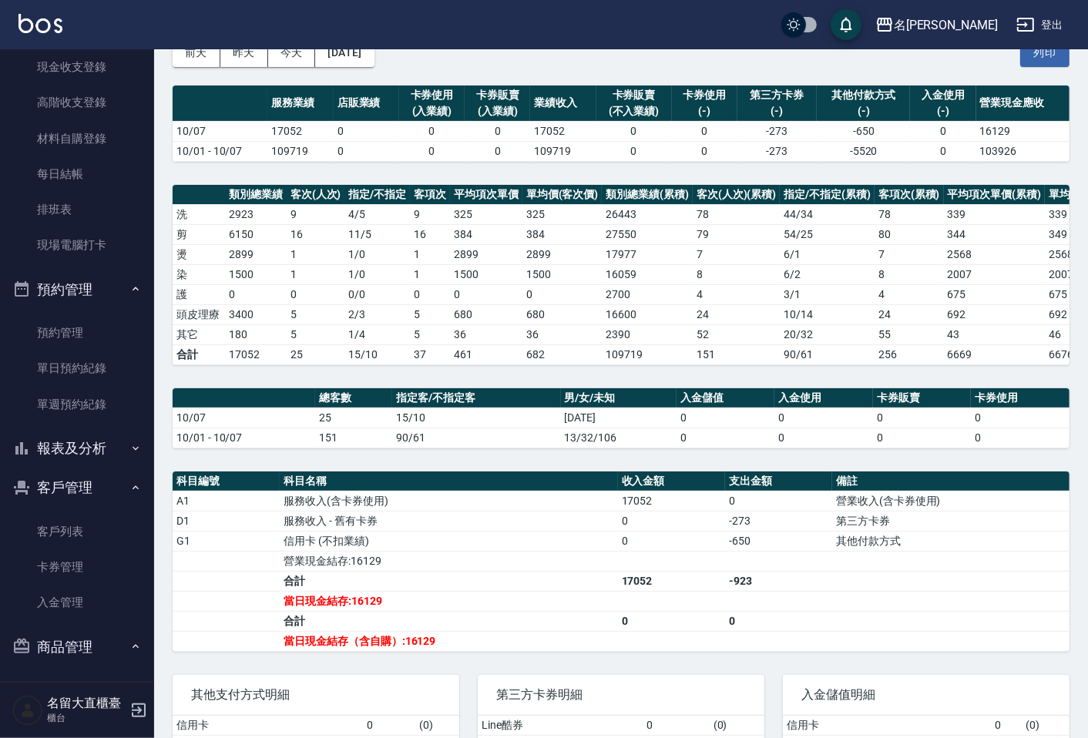
click at [556, 428] on td "15/10" at bounding box center [476, 418] width 168 height 20
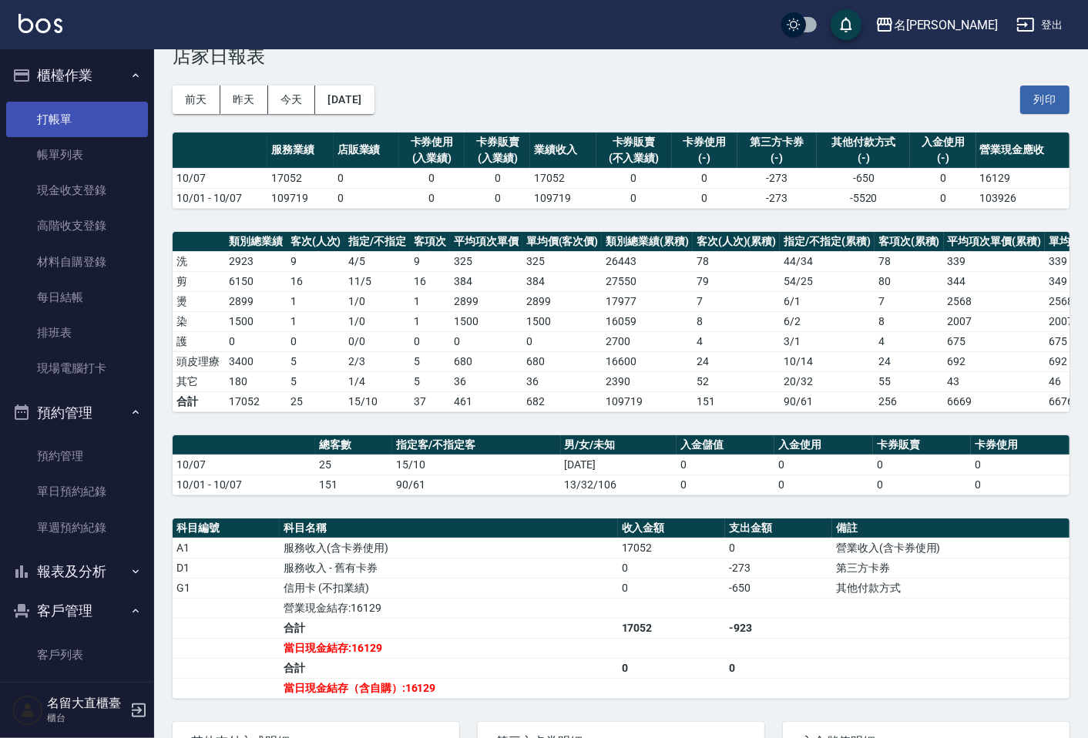
scroll to position [0, 0]
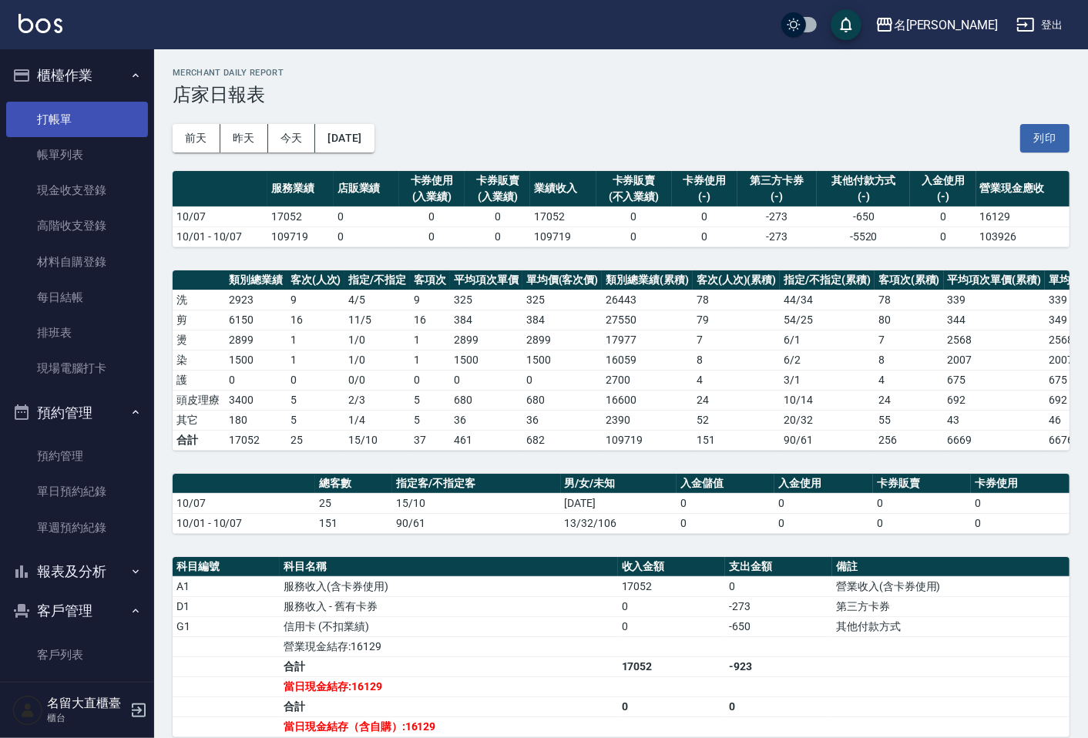
click at [62, 128] on link "打帳單" at bounding box center [77, 119] width 142 height 35
